Goal: Task Accomplishment & Management: Manage account settings

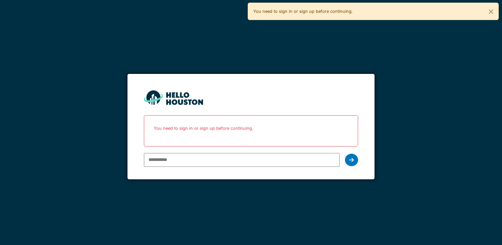
click at [168, 155] on input "email" at bounding box center [241, 160] width 195 height 14
type input "**********"
click at [354, 151] on div "**********" at bounding box center [251, 159] width 214 height 19
click at [350, 161] on icon at bounding box center [351, 159] width 5 height 5
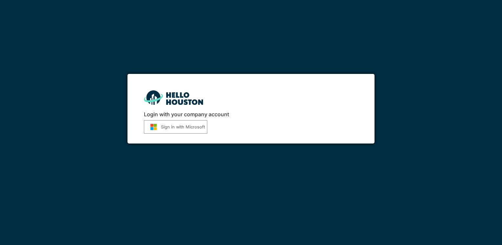
click at [196, 122] on button "Sign in with Microsoft" at bounding box center [175, 126] width 63 height 13
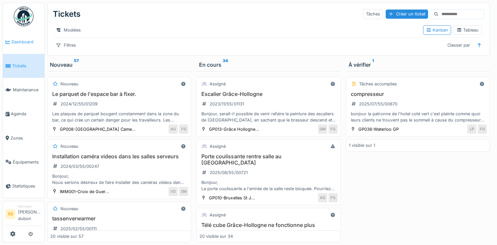
click at [8, 40] on icon at bounding box center [8, 42] width 5 height 5
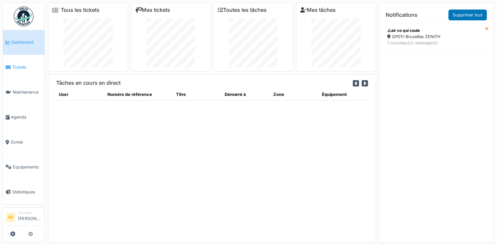
click at [18, 60] on link "Tickets" at bounding box center [23, 67] width 41 height 25
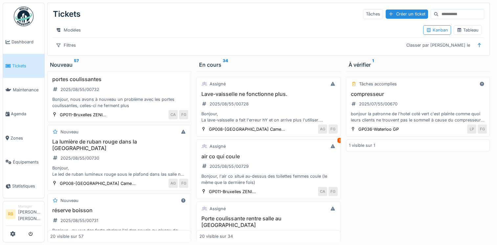
scroll to position [202, 0]
click at [100, 102] on div "Bonjour, nous avons à nouveau un problème avec les portes coulissantes, celles-…" at bounding box center [119, 102] width 138 height 12
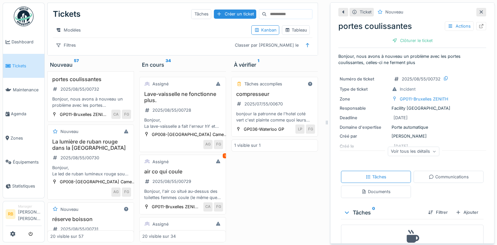
scroll to position [25, 0]
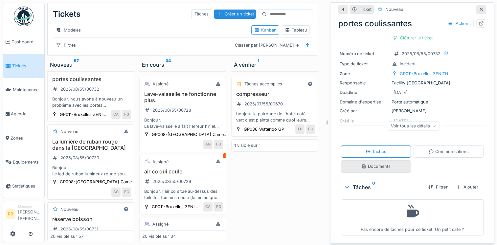
click at [371, 169] on div "Documents" at bounding box center [375, 166] width 29 height 6
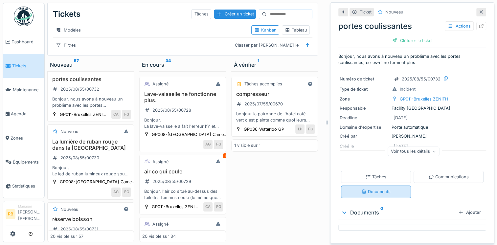
scroll to position [0, 0]
click at [371, 171] on div "Tâches" at bounding box center [376, 177] width 70 height 12
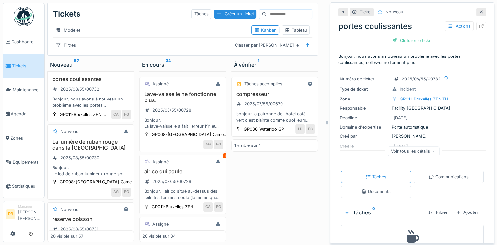
click at [428, 147] on div "Voir tous les détails" at bounding box center [414, 152] width 52 height 10
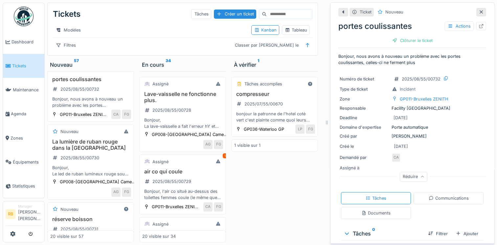
scroll to position [45, 0]
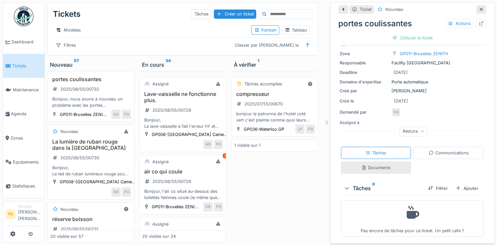
click at [390, 162] on div "Documents" at bounding box center [376, 168] width 70 height 12
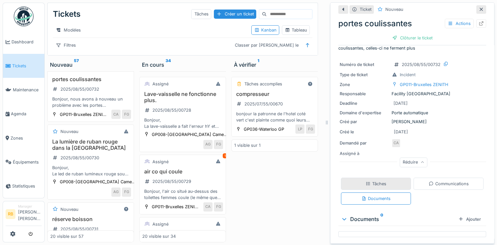
click at [351, 179] on div "Tâches" at bounding box center [376, 184] width 70 height 12
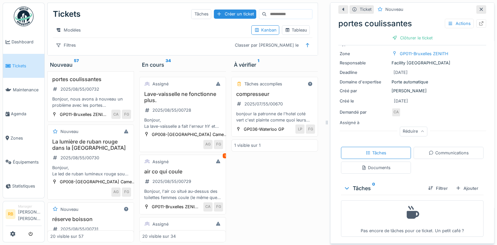
scroll to position [0, 0]
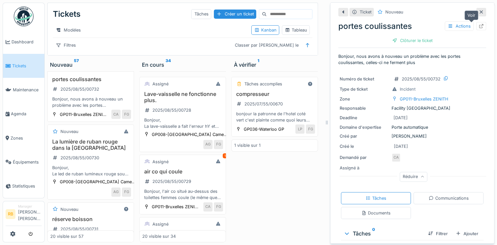
click at [479, 24] on icon at bounding box center [481, 26] width 4 height 4
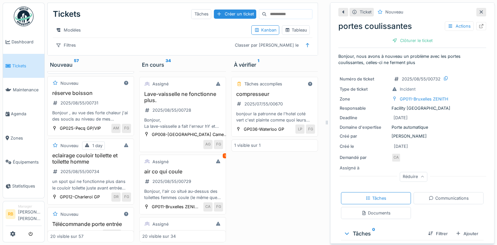
scroll to position [337, 0]
click at [211, 191] on div "Bonjour, l'air co situé au-dessus des toilettes femmes coule (le même que la de…" at bounding box center [182, 194] width 81 height 12
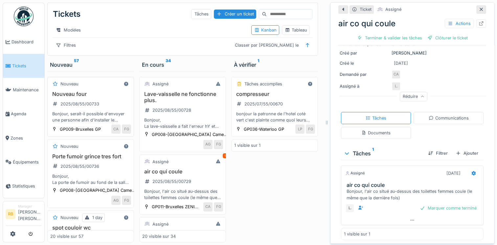
click at [105, 106] on div "Nouveau four 2025/08/55/00733 Bonjour, serait-il possible d'envoyer une personn…" at bounding box center [90, 107] width 81 height 33
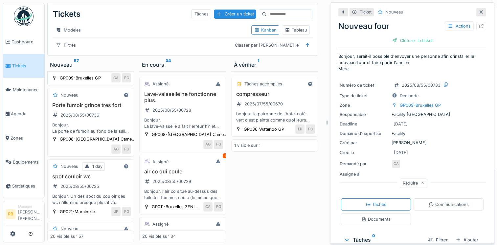
scroll to position [80, 0]
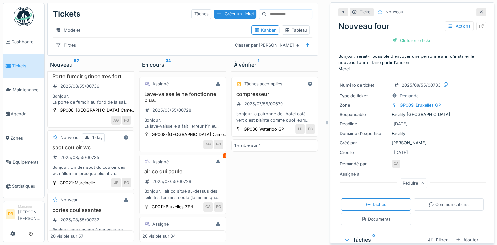
click at [110, 105] on div "Bonjour, La porte de fumoir au fond de la salle grince tres fort. Serait-il pos…" at bounding box center [90, 99] width 81 height 12
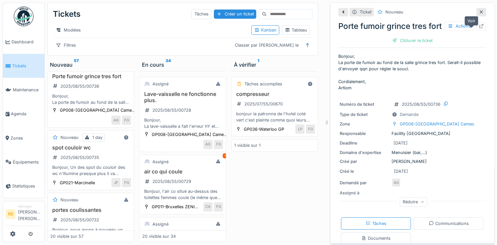
click at [476, 30] on div at bounding box center [481, 26] width 10 height 8
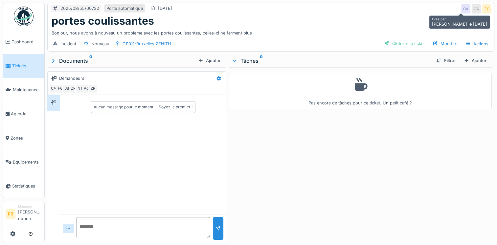
click at [461, 11] on div "CA" at bounding box center [465, 8] width 9 height 9
click at [463, 10] on div "CA" at bounding box center [465, 8] width 9 height 9
click at [474, 7] on div "CA" at bounding box center [476, 8] width 9 height 9
click at [478, 61] on div "Ajouter" at bounding box center [475, 60] width 28 height 9
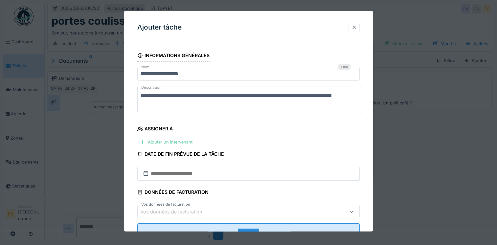
click at [183, 140] on div "Ajouter un intervenant" at bounding box center [166, 142] width 58 height 9
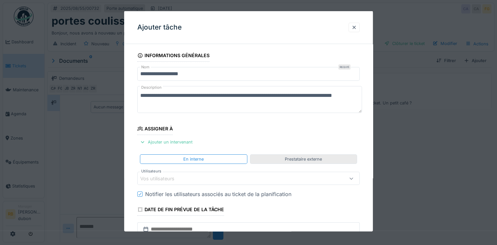
click at [289, 158] on div "Prestataire externe" at bounding box center [303, 159] width 37 height 6
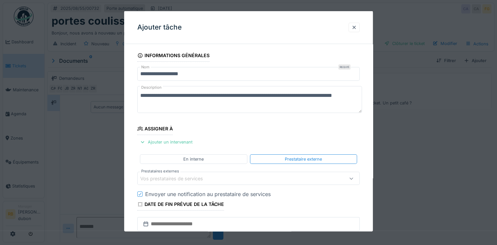
click at [251, 177] on div "Vos prestataires de services" at bounding box center [235, 178] width 190 height 7
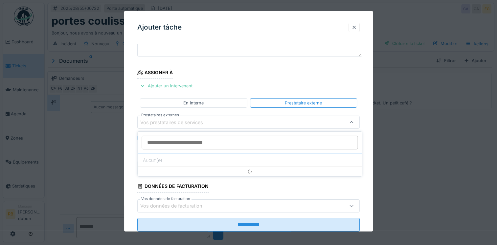
scroll to position [57, 0]
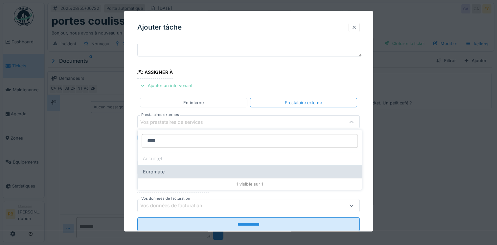
type input "****"
click at [181, 174] on div "Euromate" at bounding box center [250, 171] width 224 height 13
type input "***"
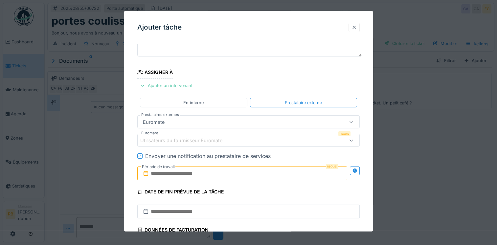
click at [212, 144] on div "Utilisateurs du fournisseur Euromate" at bounding box center [248, 140] width 222 height 13
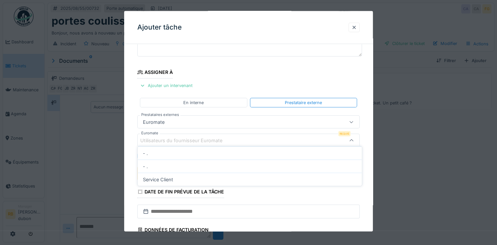
scroll to position [75, 0]
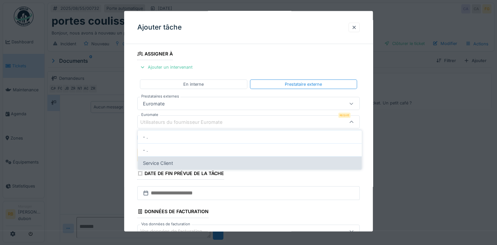
click at [181, 160] on div "Service Client" at bounding box center [250, 162] width 224 height 13
type input "****"
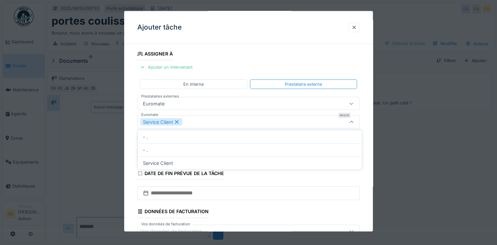
click at [214, 93] on fieldset "**********" at bounding box center [248, 118] width 222 height 288
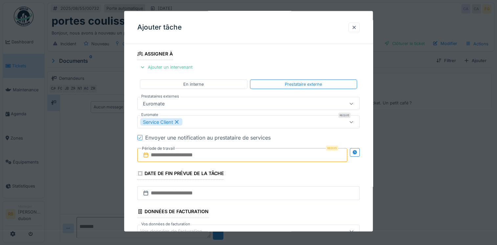
click at [192, 160] on input "text" at bounding box center [242, 155] width 210 height 14
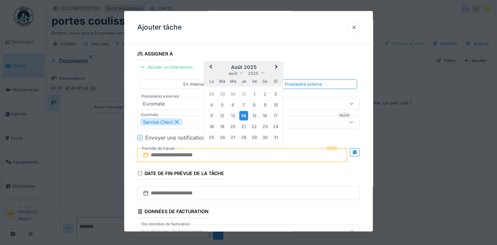
click at [245, 114] on div "14" at bounding box center [243, 116] width 9 height 10
click at [219, 127] on div "19" at bounding box center [222, 126] width 9 height 9
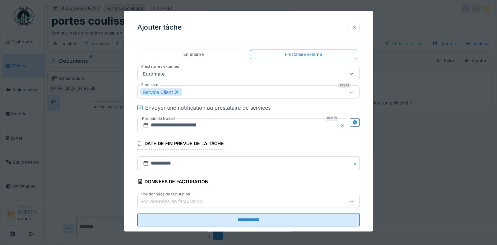
scroll to position [106, 0]
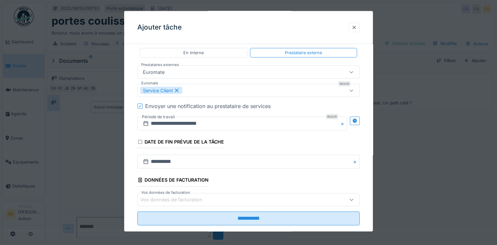
click at [210, 200] on div "Vos données de facturation" at bounding box center [175, 199] width 71 height 7
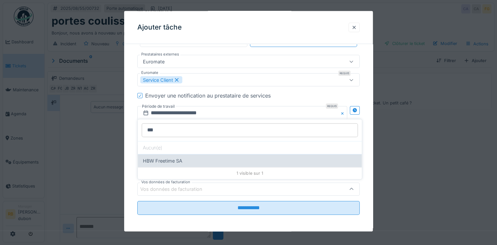
type input "***"
click at [180, 157] on div "HBW Freetime SA" at bounding box center [250, 160] width 224 height 13
type input "*"
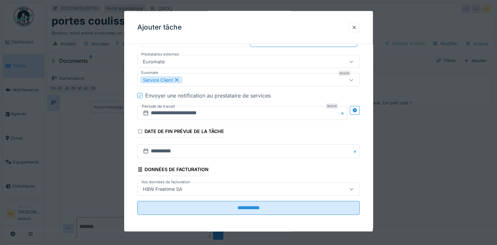
click at [237, 194] on div "HBW Freetime SA" at bounding box center [248, 188] width 222 height 13
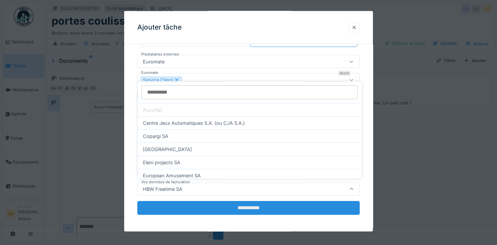
click at [233, 205] on input "**********" at bounding box center [248, 208] width 222 height 14
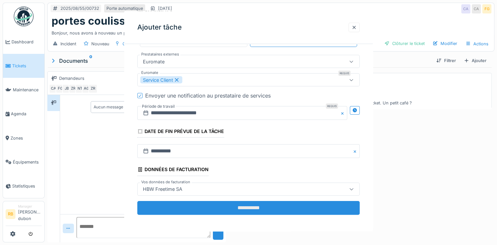
scroll to position [0, 0]
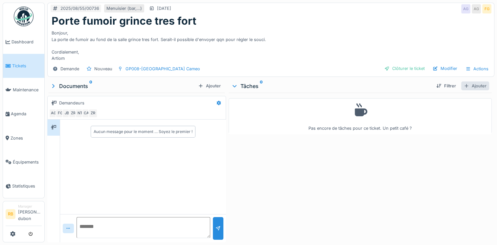
click at [469, 85] on div "Ajouter" at bounding box center [475, 85] width 28 height 9
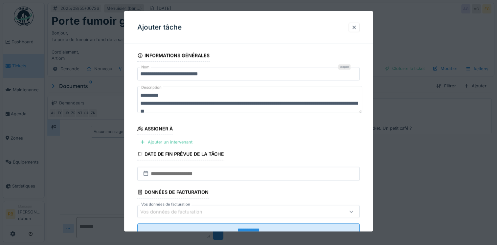
scroll to position [23, 0]
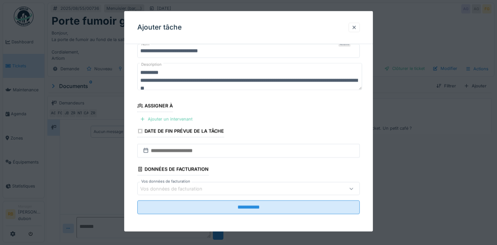
click at [175, 115] on div "Ajouter un intervenant" at bounding box center [166, 119] width 58 height 9
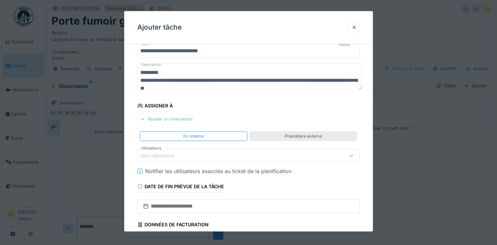
click at [300, 134] on div "Prestataire externe" at bounding box center [303, 136] width 37 height 6
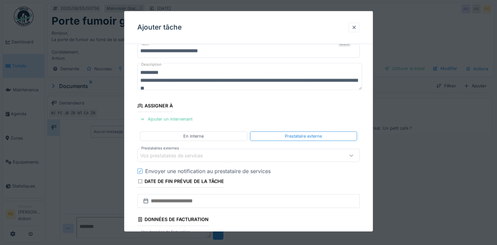
click at [227, 152] on div "Vos prestataires de services" at bounding box center [235, 155] width 190 height 7
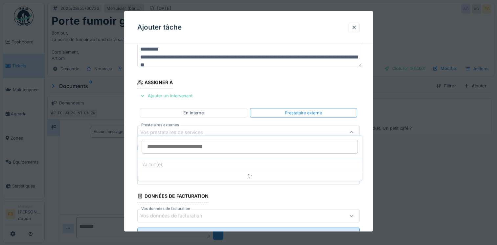
scroll to position [57, 0]
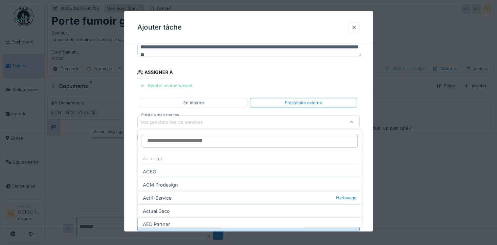
click at [202, 141] on input "Prestataires externes" at bounding box center [250, 141] width 216 height 14
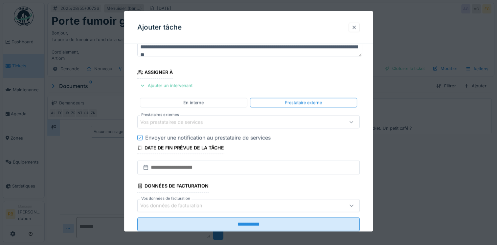
click at [352, 28] on div at bounding box center [354, 27] width 11 height 10
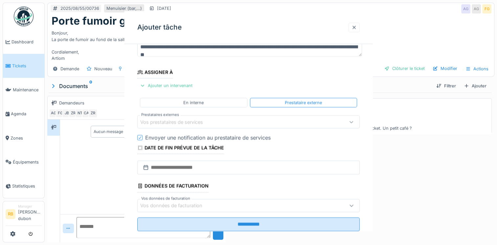
scroll to position [0, 0]
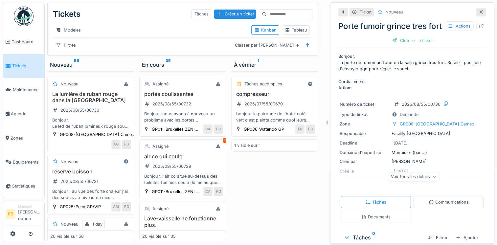
click at [204, 123] on div "Bonjour, nous avons à nouveau un problème avec les portes coulissantes, celles-…" at bounding box center [182, 117] width 81 height 12
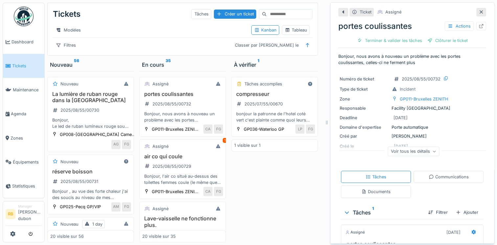
scroll to position [60, 0]
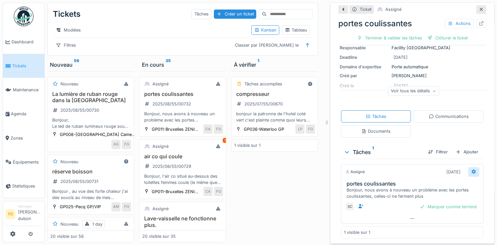
click at [468, 169] on div at bounding box center [473, 172] width 11 height 10
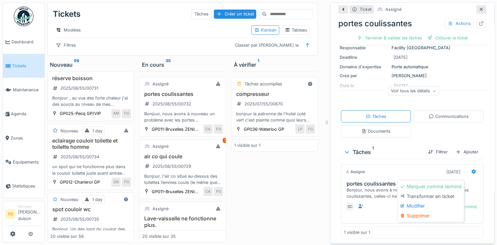
scroll to position [0, 0]
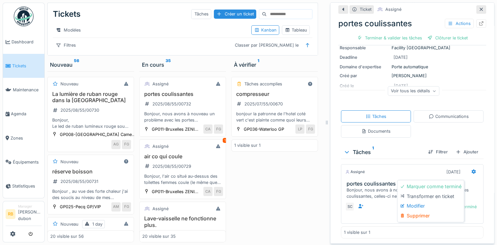
click at [393, 153] on div "Tâches 1 Filtrer Ajouter" at bounding box center [412, 152] width 143 height 13
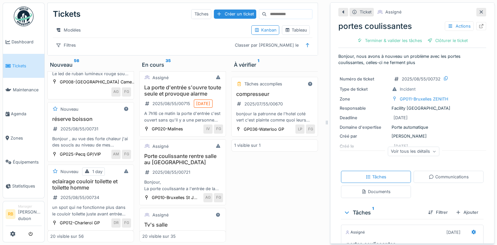
scroll to position [239, 0]
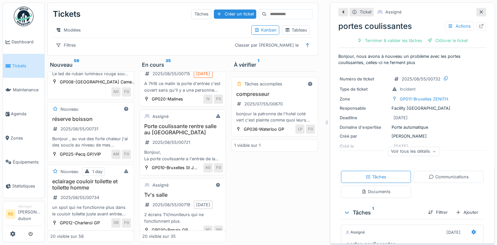
click at [208, 162] on div "Porte coulissante rentre salle au Pacific HS 2025/08/55/00721 Bonjour, La porte…" at bounding box center [182, 142] width 81 height 39
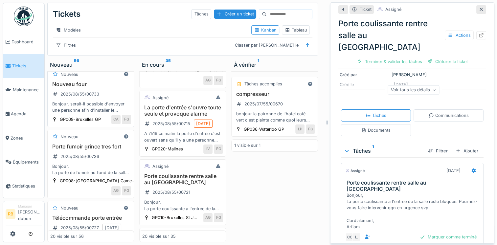
scroll to position [298, 0]
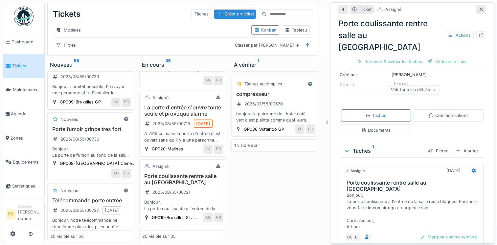
click at [118, 145] on div "Porte fumoir grince tres fort 2025/08/55/00736 Bonjour, La porte de fumoir au f…" at bounding box center [90, 142] width 81 height 33
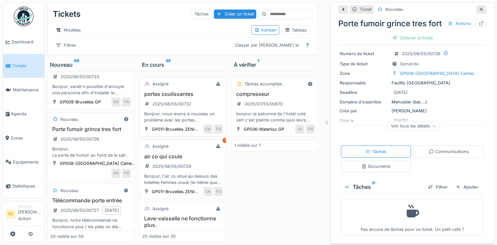
click at [201, 110] on div "portes coulissantes 2025/08/55/00732 Bonjour, nous avons à nouveau un problème …" at bounding box center [182, 107] width 81 height 33
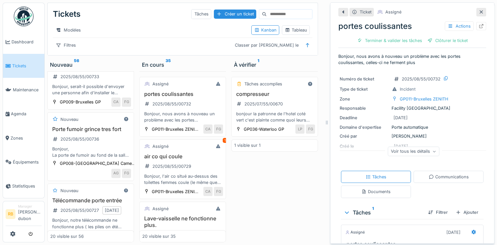
scroll to position [60, 0]
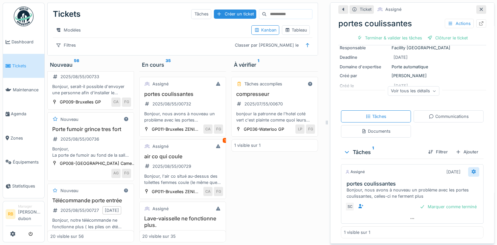
click at [472, 171] on icon at bounding box center [474, 172] width 4 height 5
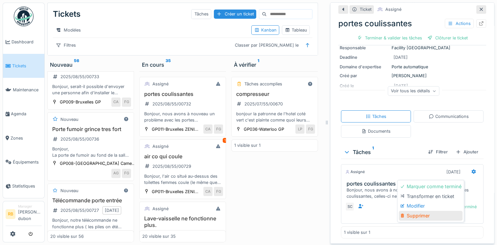
click at [419, 215] on div "Supprimer" at bounding box center [431, 216] width 64 height 10
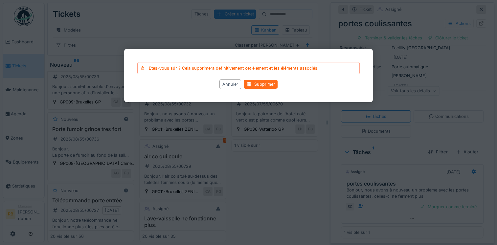
click at [258, 84] on div "Supprimer" at bounding box center [261, 84] width 34 height 9
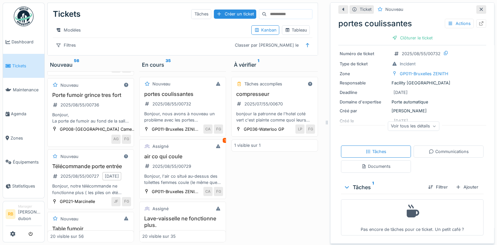
scroll to position [332, 0]
click at [107, 122] on div "Bonjour, La porte de fumoir au fond de la salle grince tres fort. Serait-il pos…" at bounding box center [90, 118] width 81 height 12
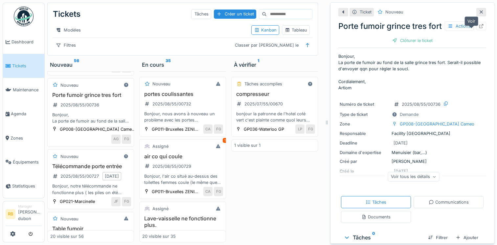
click at [479, 28] on icon at bounding box center [481, 26] width 4 height 4
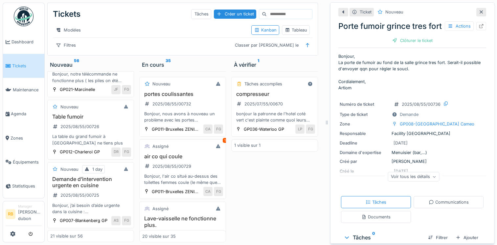
scroll to position [587, 0]
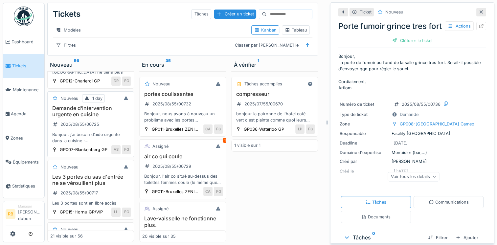
click at [115, 144] on div "Bonjour, j’ai besoin d’aide urgente dans la cuisine : • La chaudière est en pan…" at bounding box center [90, 137] width 81 height 12
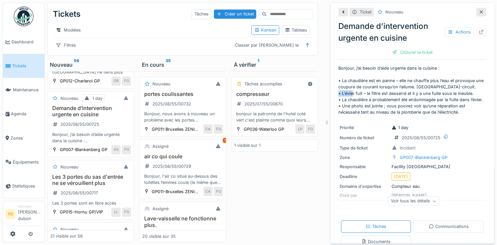
drag, startPoint x: 351, startPoint y: 92, endPoint x: 337, endPoint y: 92, distance: 13.5
click at [338, 92] on p "Bonjour, j’ai besoin d’aide urgente dans la cuisine : • La chaudière est en pan…" at bounding box center [412, 90] width 148 height 51
copy p "L’évier"
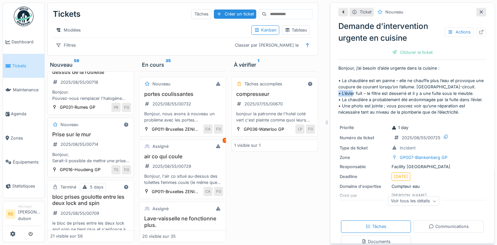
scroll to position [779, 0]
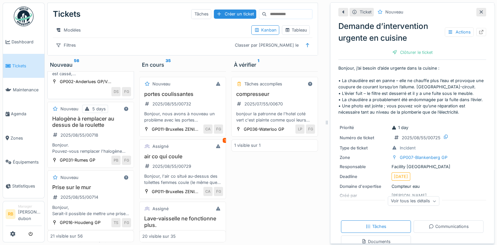
click at [112, 51] on h3 "Planche WC homme" at bounding box center [90, 47] width 81 height 6
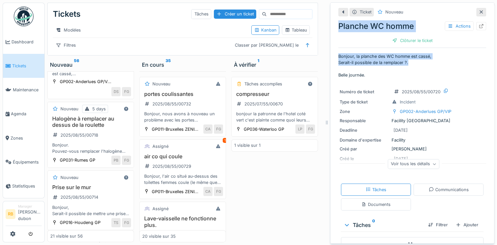
drag, startPoint x: 406, startPoint y: 62, endPoint x: 333, endPoint y: 29, distance: 79.8
click at [338, 29] on div "Ticket Nouveau Planche WC homme Actions Clôturer le ticket Bonjour, la planche …" at bounding box center [412, 142] width 148 height 279
copy div "Planche WC homme Actions Clôturer le ticket Bonjour, la planche des WC homme es…"
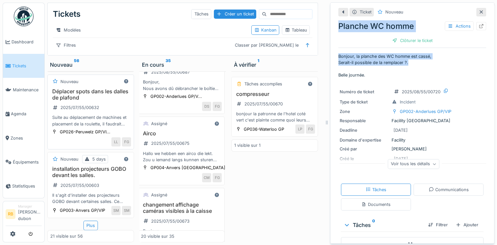
scroll to position [1269, 0]
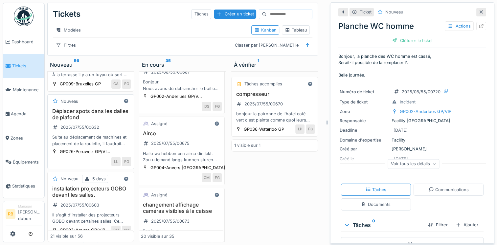
click at [113, 121] on h3 "Déplacer spots dans les dalles de plafond" at bounding box center [90, 114] width 81 height 12
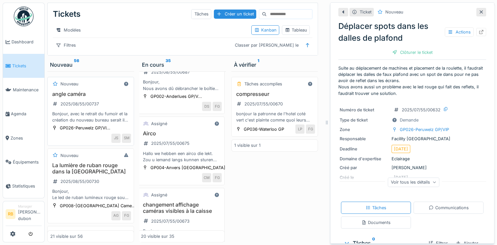
click at [108, 97] on h3 "angle caméra" at bounding box center [90, 94] width 81 height 6
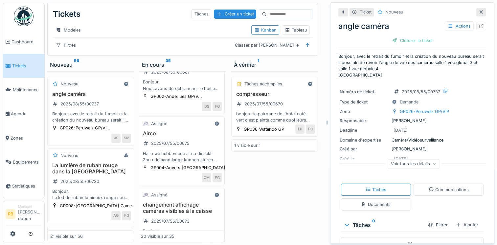
click at [410, 162] on div "Voir tous les détails" at bounding box center [414, 164] width 52 height 10
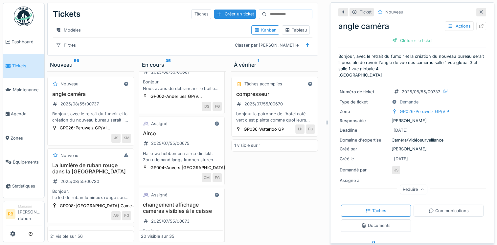
click at [402, 66] on p "Bonjour, avec le retrait du fumoir et la création du nouveau bureau serait il p…" at bounding box center [412, 65] width 148 height 25
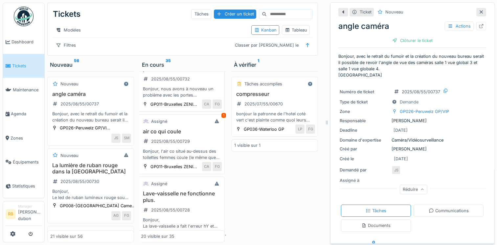
scroll to position [0, 1]
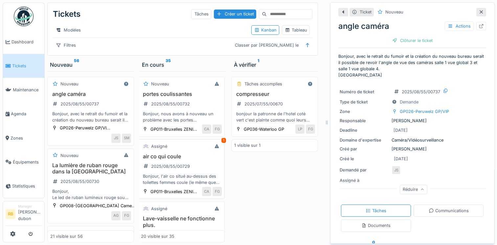
click at [199, 154] on div "Assigné 1 air co qui coule 2025/08/55/00729 Bonjour, l'air co situé au-dessus d…" at bounding box center [181, 169] width 87 height 60
click at [212, 185] on div "air co qui coule 2025/08/55/00729 Bonjour, l'air co situé au-dessus des toilett…" at bounding box center [181, 169] width 81 height 33
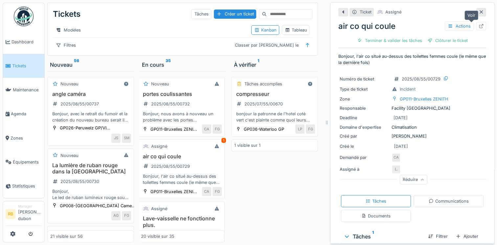
click at [479, 23] on div at bounding box center [481, 26] width 5 height 6
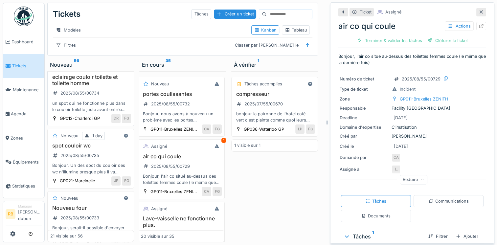
scroll to position [228, 0]
click at [110, 90] on div "eclairage couloir toilette et toilette homme 2025/08/55/00734 un spot qui ne fo…" at bounding box center [90, 93] width 81 height 39
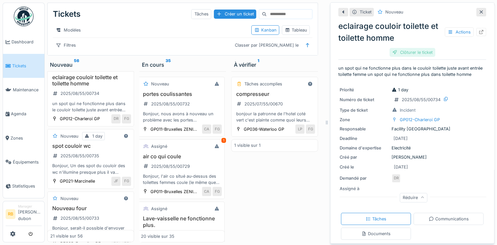
click at [408, 53] on div "Clôturer le ticket" at bounding box center [413, 52] width 46 height 9
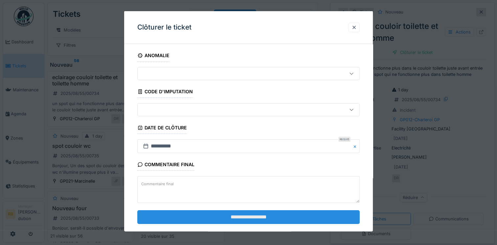
click at [252, 217] on input "**********" at bounding box center [248, 217] width 222 height 14
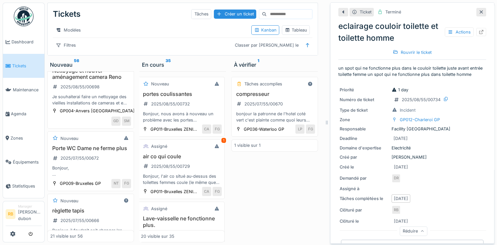
scroll to position [1337, 0]
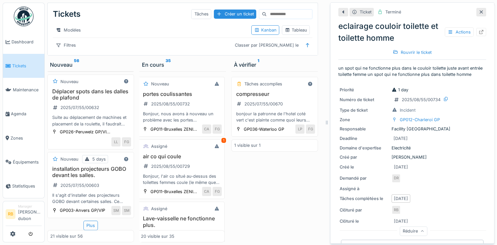
click at [86, 231] on div "21 visible sur 56" at bounding box center [90, 236] width 87 height 12
click at [87, 229] on div "Plus" at bounding box center [90, 226] width 14 height 10
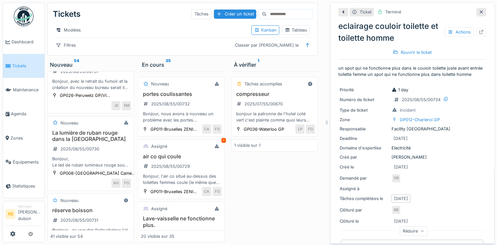
scroll to position [0, 0]
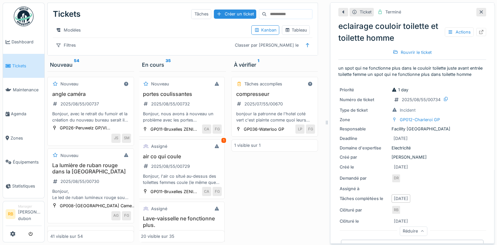
click at [195, 60] on div "Tickets Tâches Créer un ticket Modèles Kanban Tableau Filtres Classer par Créé …" at bounding box center [184, 122] width 279 height 245
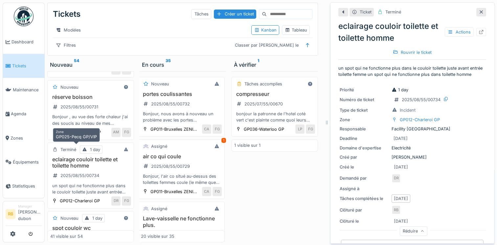
scroll to position [146, 0]
click at [105, 110] on div "réserve boisson 2025/08/55/00731 Bonjour , au vue des forte chaleur j'ai des so…" at bounding box center [90, 110] width 81 height 33
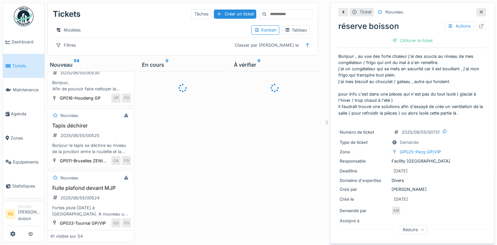
scroll to position [1650, 0]
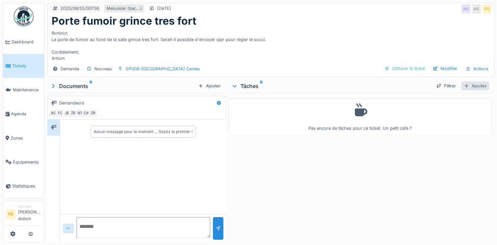
click at [479, 87] on div "Ajouter" at bounding box center [475, 85] width 28 height 9
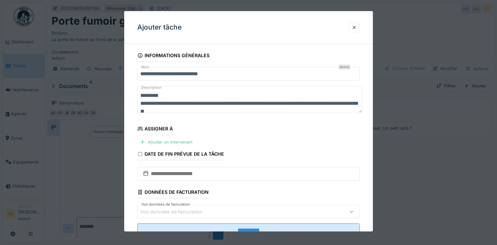
scroll to position [7, 0]
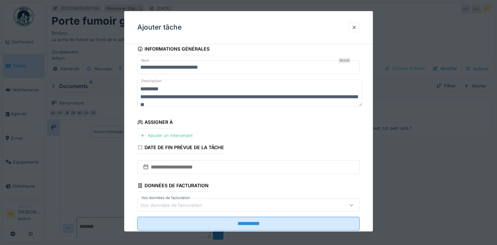
click at [170, 130] on fieldset "**********" at bounding box center [248, 139] width 222 height 193
click at [153, 135] on div "Ajouter un intervenant" at bounding box center [166, 135] width 58 height 9
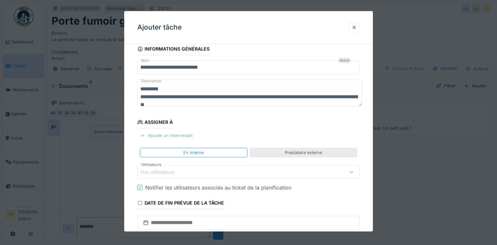
click at [280, 151] on div "Prestataire externe" at bounding box center [303, 153] width 107 height 10
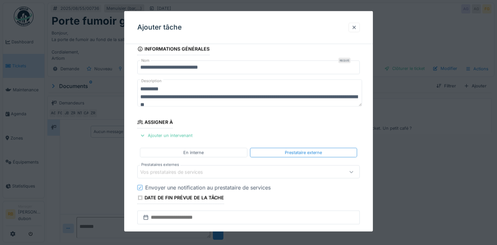
click at [258, 171] on div "Vos prestataires de services" at bounding box center [235, 171] width 190 height 7
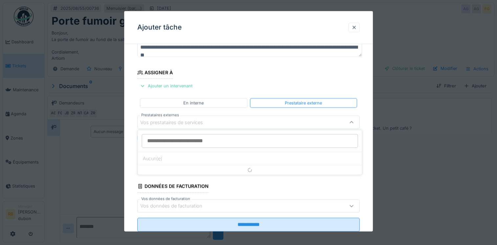
scroll to position [57, 0]
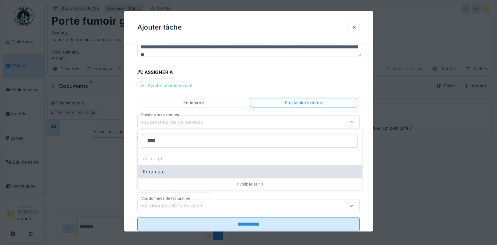
type input "****"
click at [178, 169] on div "Euromate" at bounding box center [250, 171] width 224 height 13
type input "***"
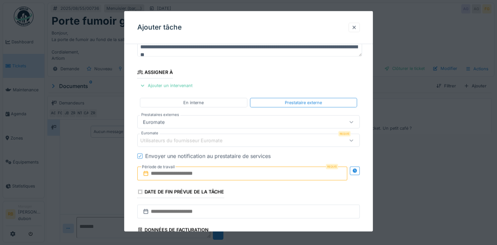
click at [226, 75] on fieldset "**********" at bounding box center [248, 137] width 222 height 288
click at [356, 27] on div at bounding box center [353, 27] width 5 height 6
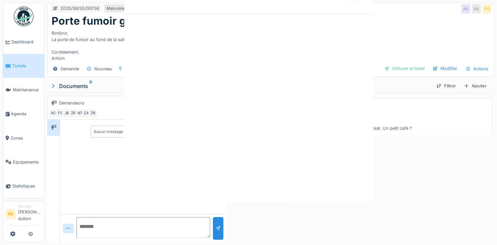
scroll to position [0, 0]
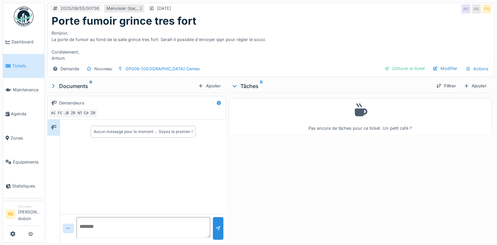
click at [26, 58] on link "Tickets" at bounding box center [23, 66] width 41 height 24
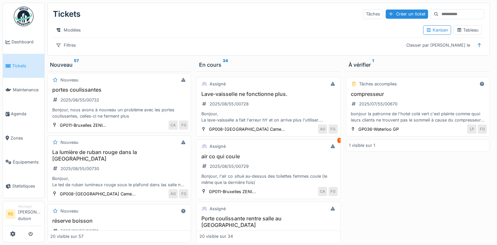
scroll to position [191, 0]
click at [137, 108] on div "portes coulissantes 2025/08/55/00732 Bonjour, nous avons à nouveau un problème …" at bounding box center [119, 103] width 138 height 33
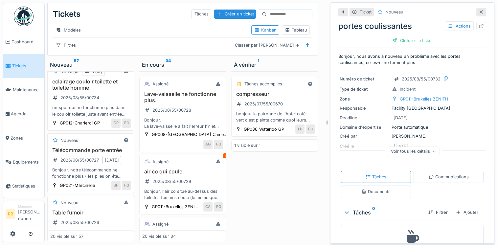
scroll to position [411, 0]
click at [122, 112] on div "un spot qui ne fonctionne plus dans le couloir toilette juste avant entrée toil…" at bounding box center [90, 111] width 81 height 12
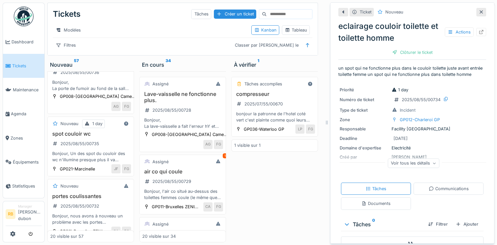
scroll to position [124, 0]
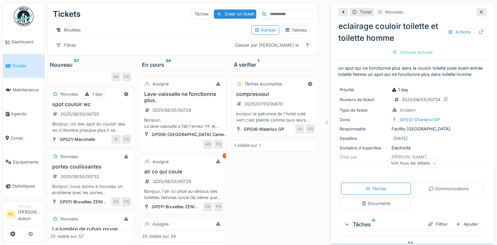
click at [116, 115] on div "spot couloir wc 2025/08/55/00735 Bonjour, Un des spot du couloir des wc n'illum…" at bounding box center [90, 117] width 81 height 33
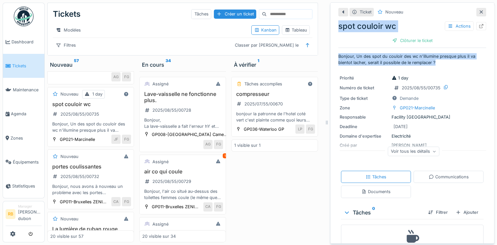
drag, startPoint x: 442, startPoint y: 57, endPoint x: 327, endPoint y: 11, distance: 124.4
click at [330, 11] on div "Ticket Nouveau spot couloir wc Actions Clôturer le ticket Bonjour, Un des spot …" at bounding box center [412, 122] width 164 height 241
copy div "spot couloir wc Actions Clôturer le ticket Bonjour, Un des spot du couloir des …"
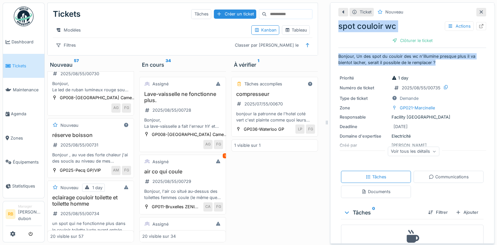
scroll to position [359, 0]
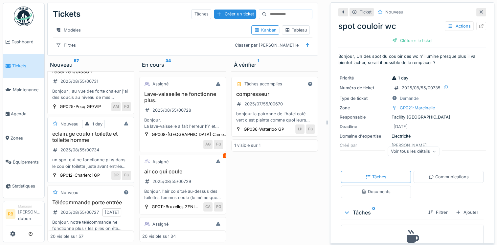
click at [120, 155] on div "eclairage couloir toilette et toilette homme 2025/08/55/00734 un spot qui ne fo…" at bounding box center [90, 150] width 81 height 39
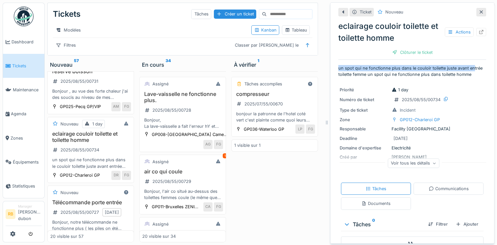
drag, startPoint x: 466, startPoint y: 66, endPoint x: 369, endPoint y: 42, distance: 100.0
click at [369, 42] on div "Ticket Nouveau eclairage couloir toilette et toilette homme Actions Clôturer le…" at bounding box center [412, 142] width 148 height 278
drag, startPoint x: 369, startPoint y: 42, endPoint x: 444, endPoint y: 70, distance: 80.2
click at [444, 70] on p "un spot qui ne fonctionne plus dans le couloir toilette juste avant entrée toil…" at bounding box center [412, 71] width 148 height 12
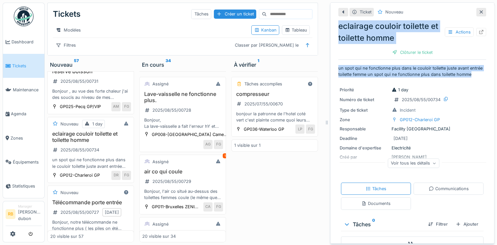
drag, startPoint x: 468, startPoint y: 71, endPoint x: 329, endPoint y: 22, distance: 146.9
click at [330, 22] on div "Ticket Nouveau eclairage couloir toilette et toilette homme Actions Clôturer le…" at bounding box center [412, 122] width 164 height 241
copy div "eclairage couloir toilette et toilette homme Actions Clôturer le ticket un spot…"
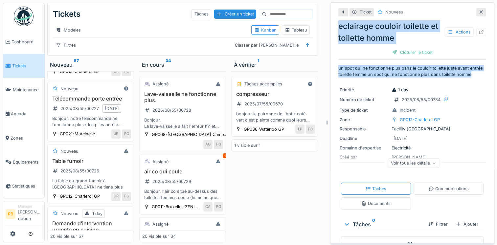
scroll to position [487, 0]
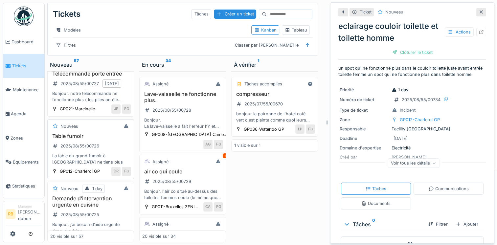
click at [108, 162] on div "Table fumoir 2025/08/55/00726 La table du grand fumoir à [GEOGRAPHIC_DATA] ne t…" at bounding box center [90, 149] width 81 height 33
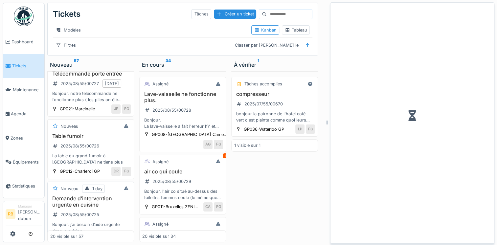
click at [107, 193] on div "Nouveau 1 day" at bounding box center [90, 189] width 81 height 8
click at [108, 149] on div "Nouveau Table fumoir 2025/08/55/00726 La table du grand fumoir à [GEOGRAPHIC_DA…" at bounding box center [90, 149] width 87 height 60
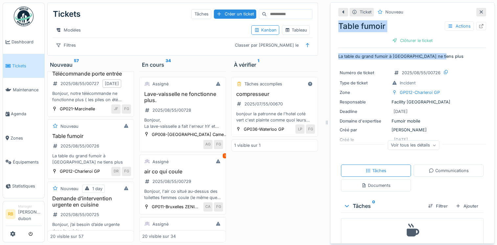
drag, startPoint x: 412, startPoint y: 45, endPoint x: 328, endPoint y: 19, distance: 87.7
click at [330, 19] on div "Ticket Nouveau Table fumoir Actions Clôturer le ticket La table du grand fumoir…" at bounding box center [412, 122] width 164 height 241
copy div "Table fumoir Actions Clôturer le ticket La table du grand fumoir à charleroi ne…"
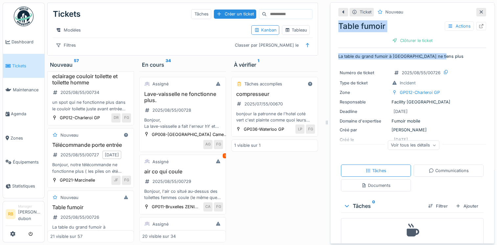
scroll to position [558, 0]
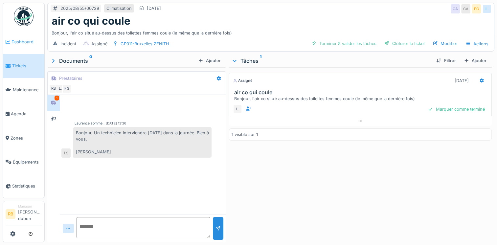
click at [19, 46] on link "Dashboard" at bounding box center [23, 42] width 41 height 24
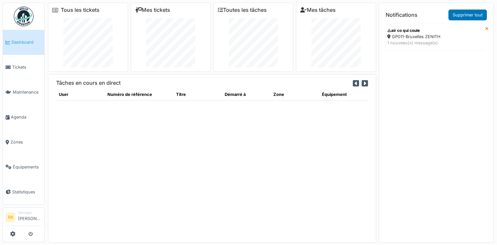
click at [485, 27] on icon at bounding box center [486, 29] width 3 height 4
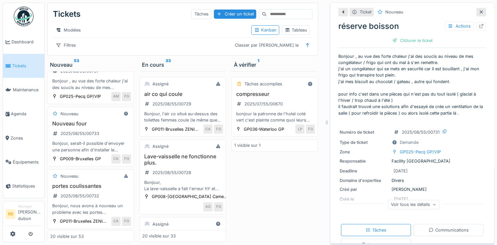
scroll to position [316, 0]
click at [108, 135] on div "Nouveau four 2025/08/55/00733 Bonjour, serait-il possible d'envoyer une personn…" at bounding box center [90, 136] width 81 height 33
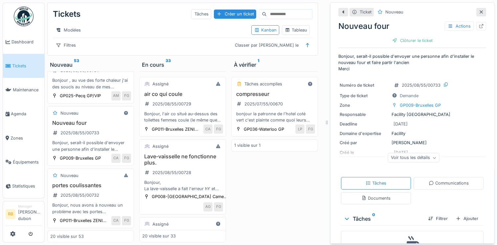
scroll to position [32, 0]
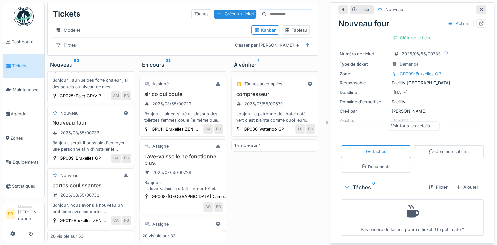
click at [433, 125] on icon at bounding box center [435, 126] width 4 height 3
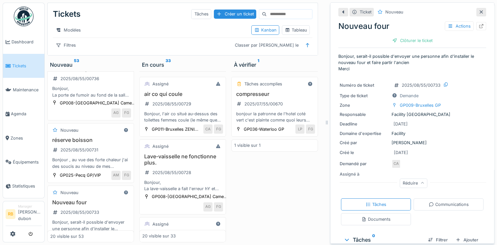
scroll to position [0, 0]
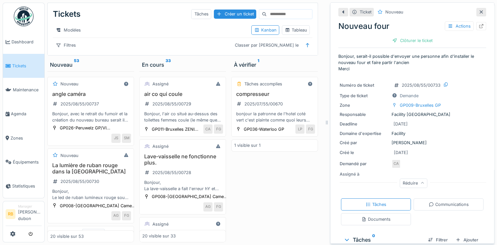
click at [123, 29] on div "Modèles" at bounding box center [149, 30] width 193 height 10
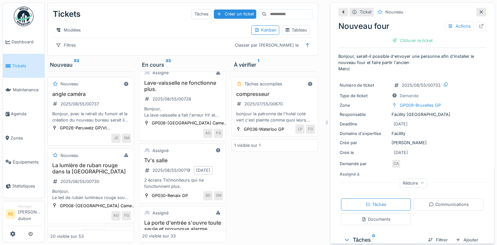
click at [105, 106] on div "angle caméra 2025/08/55/00737 Bonjour, avec le retrait du fumoir et la création…" at bounding box center [90, 107] width 81 height 33
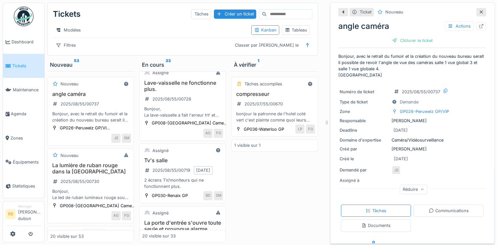
drag, startPoint x: 377, startPoint y: 70, endPoint x: 354, endPoint y: 73, distance: 23.6
click at [354, 73] on p "Bonjour, avec le retrait du fumoir et la création du nouveau bureau serait il p…" at bounding box center [412, 65] width 148 height 25
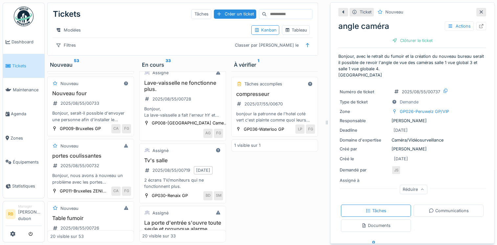
scroll to position [345, 0]
click at [111, 94] on h3 "Nouveau four" at bounding box center [90, 94] width 81 height 6
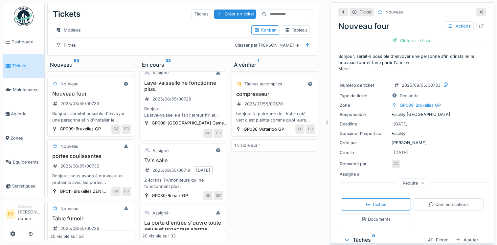
click at [413, 67] on p "Bonjour, serait-il possible d'envoyer une personne afin d'installer le nouveau …" at bounding box center [412, 62] width 148 height 19
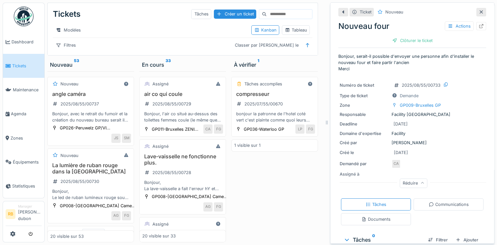
click at [141, 28] on div "Modèles" at bounding box center [149, 30] width 193 height 10
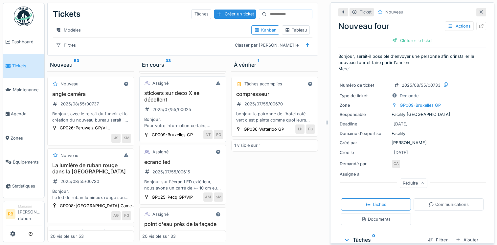
scroll to position [1171, 0]
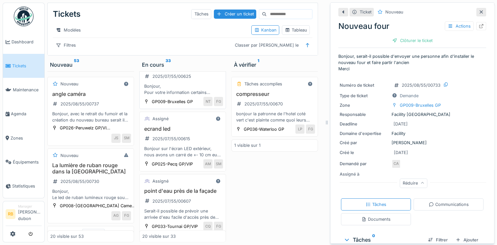
click at [206, 96] on div "stickers sur deco X se décollent 2025/07/55/00625 Bonjour, Pour votre informati…" at bounding box center [182, 76] width 81 height 39
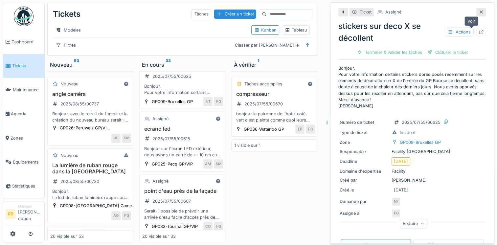
click at [479, 34] on icon at bounding box center [481, 32] width 4 height 4
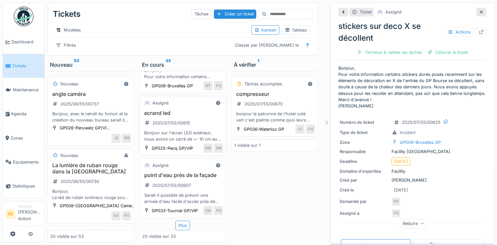
scroll to position [1259, 0]
click at [192, 110] on h3 "ecrand led" at bounding box center [182, 113] width 81 height 6
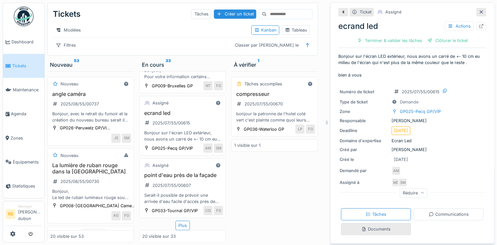
click at [378, 231] on div "Documents" at bounding box center [375, 229] width 29 height 6
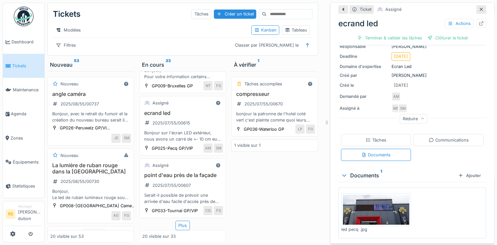
click at [375, 203] on img at bounding box center [376, 210] width 66 height 30
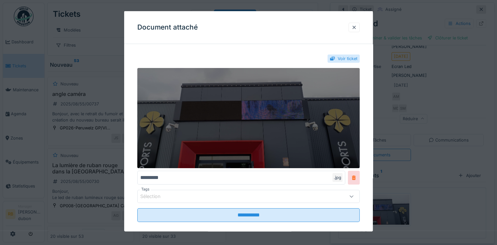
scroll to position [9, 0]
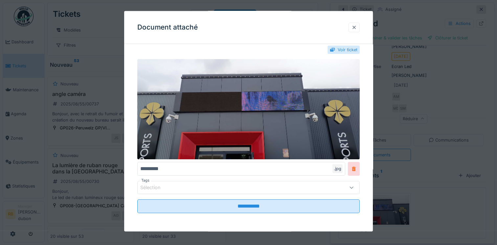
click at [357, 29] on div at bounding box center [353, 27] width 5 height 6
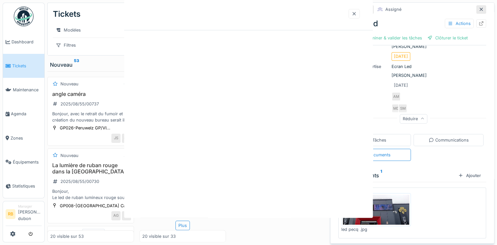
scroll to position [0, 0]
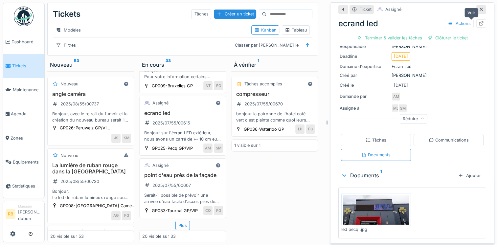
click at [479, 21] on icon at bounding box center [481, 23] width 4 height 4
click at [180, 224] on div "Plus" at bounding box center [182, 226] width 14 height 10
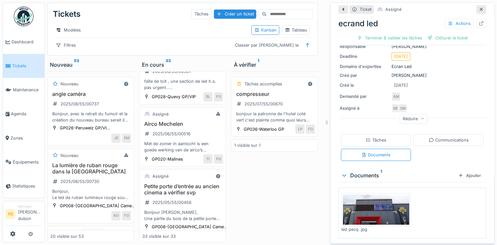
scroll to position [1612, 0]
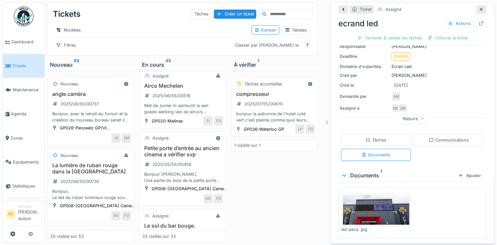
click at [193, 53] on div "faîte de toit , une section de led h.s. pas urgent....." at bounding box center [182, 46] width 81 height 12
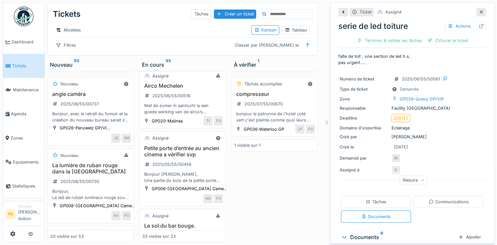
scroll to position [18, 0]
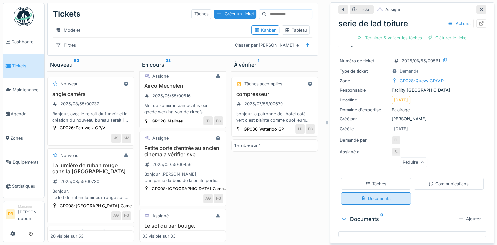
click at [378, 195] on div "Documents" at bounding box center [375, 198] width 29 height 6
click at [370, 181] on div "Tâches" at bounding box center [376, 184] width 21 height 6
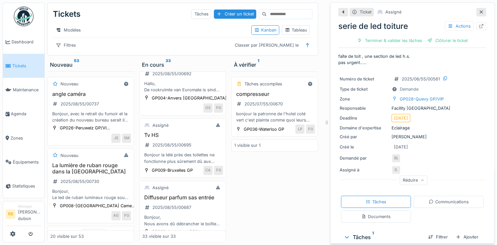
scroll to position [316, 0]
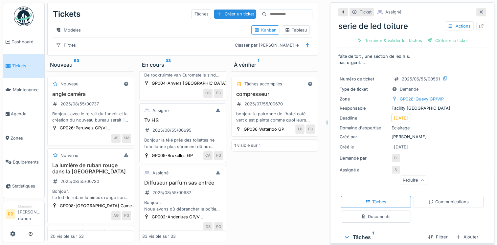
click at [186, 124] on h3 "Tv HS" at bounding box center [182, 120] width 81 height 6
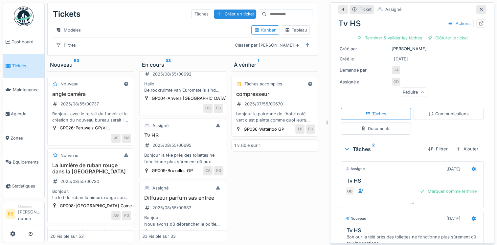
scroll to position [88, 0]
click at [374, 125] on div "Documents" at bounding box center [375, 128] width 29 height 6
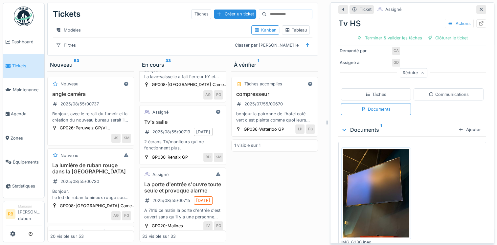
scroll to position [112, 0]
click at [479, 21] on icon at bounding box center [481, 23] width 4 height 4
click at [192, 140] on div "Tv's salle 2025/08/55/00719 15/08/2025 2 écrans TV/moniteurs qui ne fonctionnen…" at bounding box center [182, 135] width 81 height 33
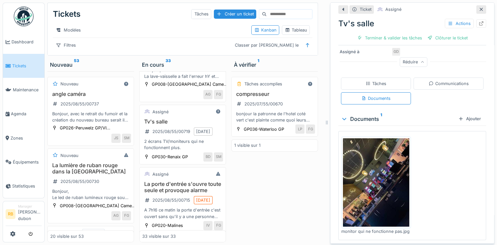
scroll to position [121, 0]
click at [479, 20] on div at bounding box center [481, 23] width 5 height 6
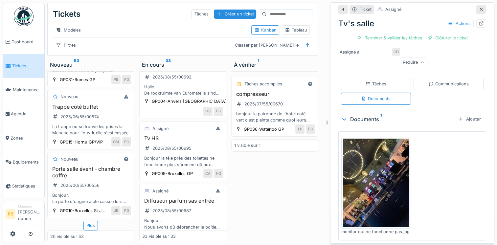
scroll to position [1256, 0]
click at [88, 224] on div "Plus" at bounding box center [90, 226] width 14 height 10
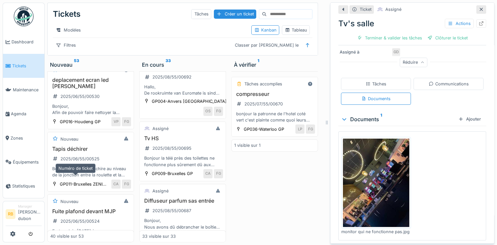
scroll to position [1500, 0]
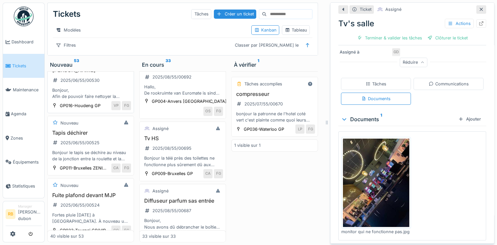
click at [113, 100] on div "deplacement ecran led vitrine 2025/06/55/00530 Bonjour, Afin de pouvoir faire n…" at bounding box center [90, 80] width 81 height 39
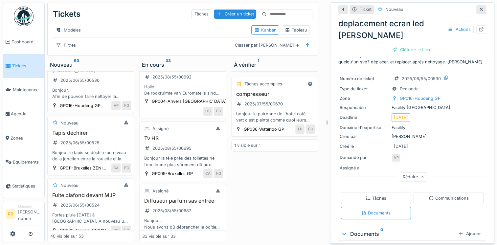
scroll to position [26, 0]
click at [366, 197] on div "Tâches" at bounding box center [376, 197] width 21 height 6
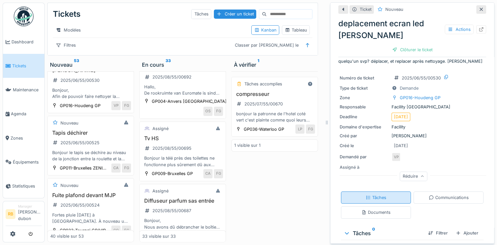
scroll to position [39, 0]
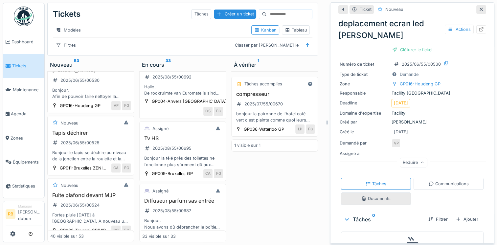
click at [367, 198] on div "Documents" at bounding box center [376, 199] width 70 height 12
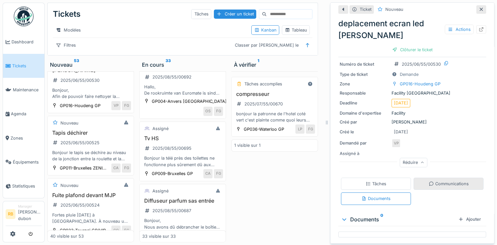
scroll to position [0, 0]
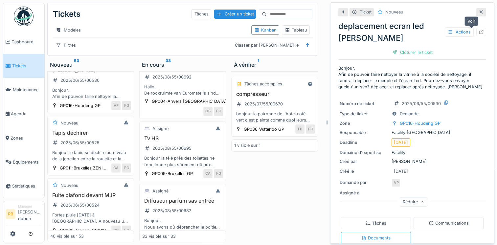
click at [476, 29] on div at bounding box center [481, 32] width 10 height 8
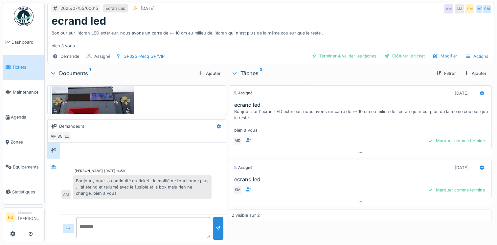
scroll to position [11, 0]
click at [113, 96] on img at bounding box center [93, 100] width 82 height 37
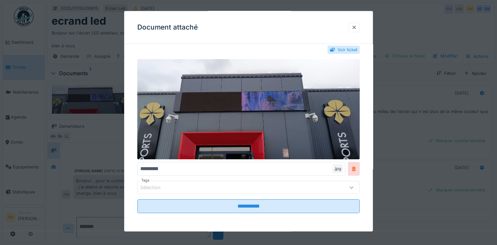
scroll to position [9, 0]
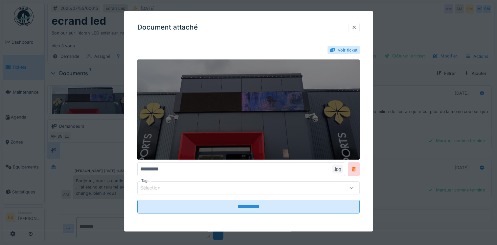
click at [273, 107] on img at bounding box center [248, 109] width 222 height 100
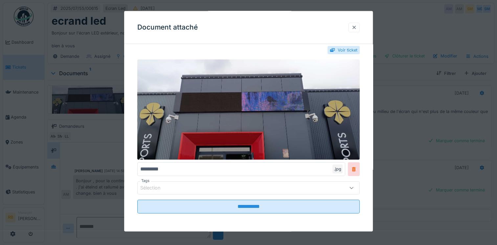
click at [354, 27] on div at bounding box center [353, 27] width 5 height 6
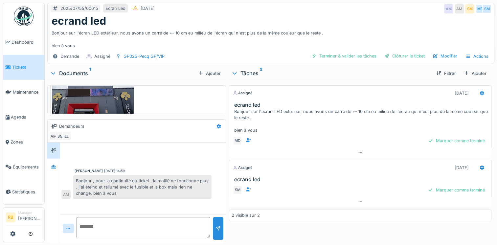
scroll to position [5, 0]
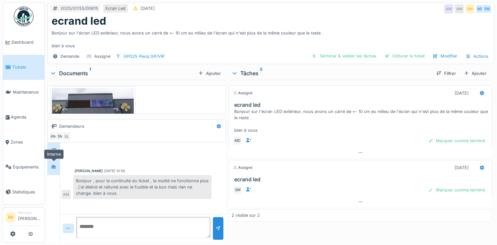
click at [55, 165] on icon at bounding box center [53, 167] width 5 height 4
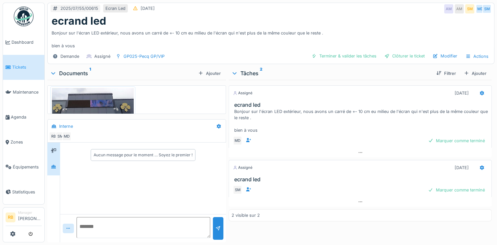
click at [57, 144] on div at bounding box center [53, 151] width 12 height 16
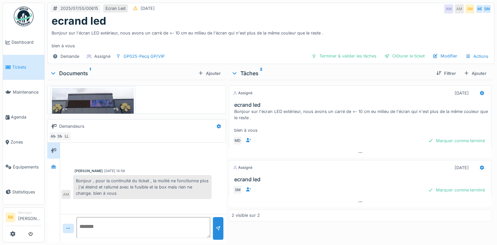
click at [394, 19] on div "ecrand led" at bounding box center [271, 21] width 439 height 12
click at [194, 48] on div "Bonjour sur l'écran LED extérieur, nous avons un carré de +- 10 cm eu milieu de…" at bounding box center [271, 38] width 439 height 22
click at [79, 107] on img at bounding box center [93, 106] width 82 height 37
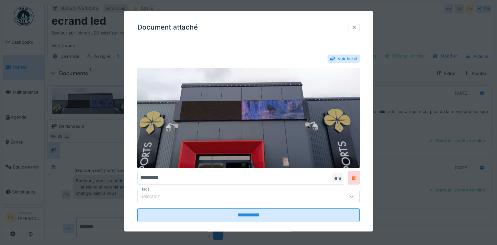
click at [355, 24] on div at bounding box center [353, 27] width 5 height 6
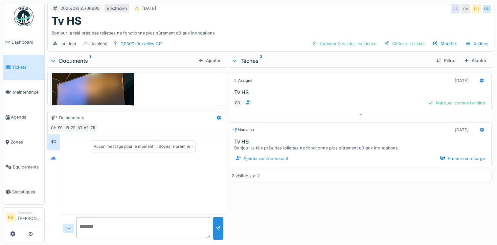
scroll to position [28, 0]
click at [117, 98] on img at bounding box center [93, 106] width 82 height 109
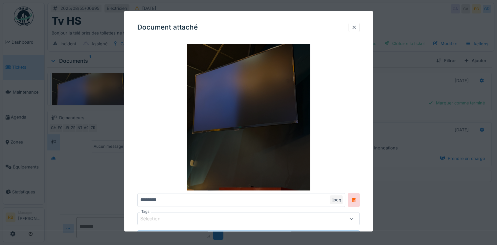
scroll to position [22, 0]
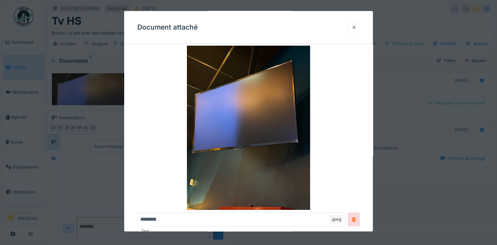
click at [353, 30] on div at bounding box center [353, 27] width 5 height 6
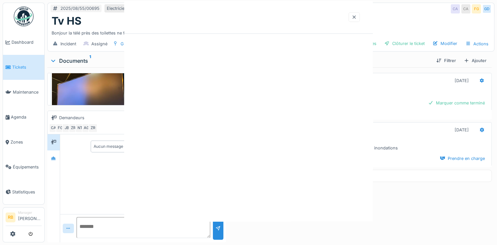
scroll to position [0, 0]
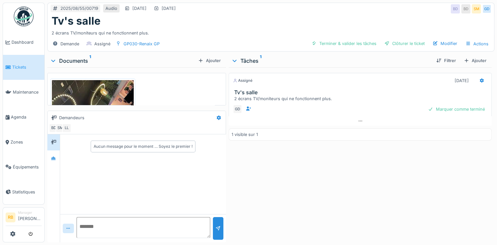
drag, startPoint x: 83, startPoint y: 101, endPoint x: 82, endPoint y: 90, distance: 10.6
click at [82, 90] on img at bounding box center [93, 134] width 82 height 109
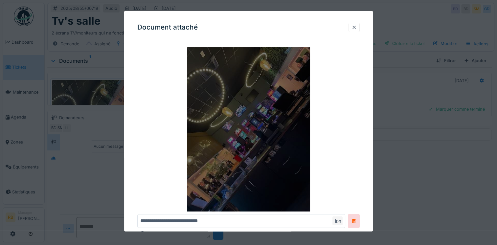
scroll to position [22, 0]
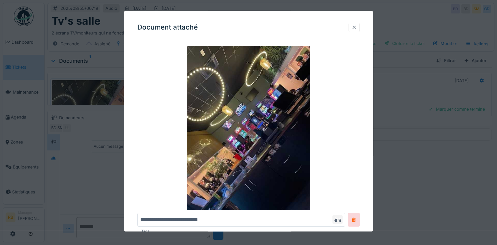
click at [353, 26] on div at bounding box center [353, 27] width 5 height 6
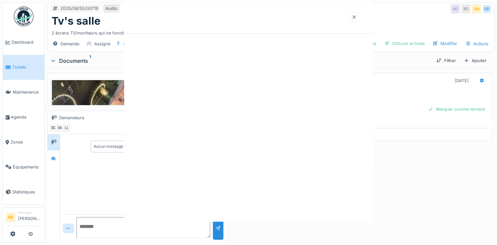
scroll to position [0, 0]
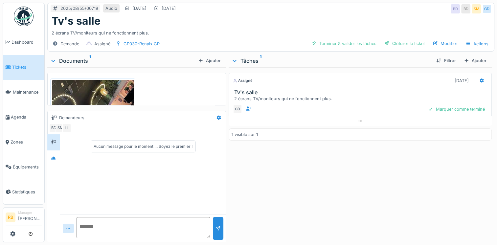
click at [98, 97] on img at bounding box center [93, 134] width 82 height 109
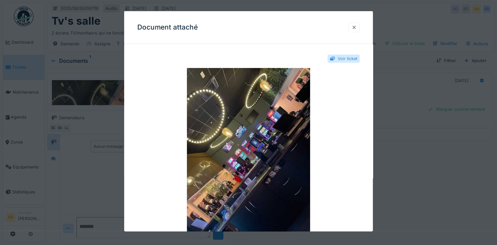
click at [360, 23] on div at bounding box center [354, 27] width 11 height 10
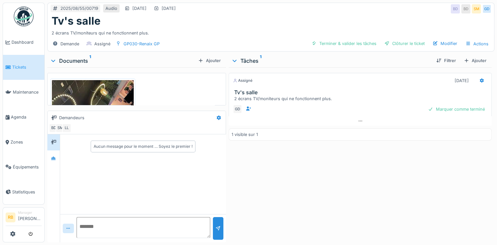
click at [113, 88] on img at bounding box center [93, 134] width 82 height 109
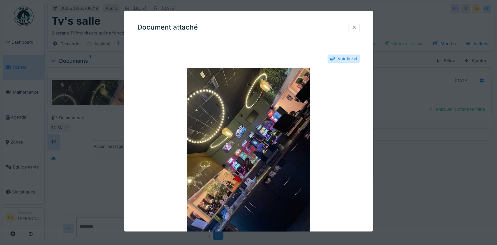
click at [353, 25] on div at bounding box center [354, 27] width 11 height 10
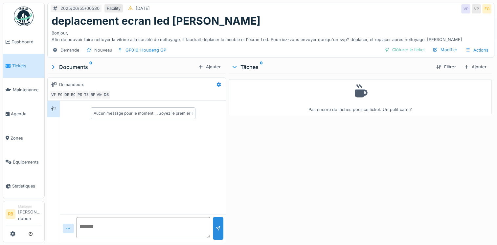
click at [163, 160] on div "Aucun message pour le moment … Soyez le premier !" at bounding box center [143, 157] width 166 height 113
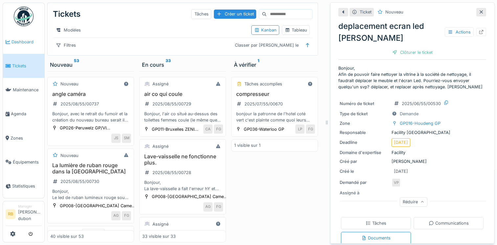
click at [16, 51] on link "Dashboard" at bounding box center [23, 42] width 41 height 24
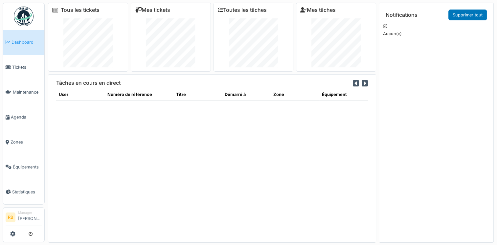
click at [75, 99] on th "User" at bounding box center [80, 95] width 49 height 12
click at [9, 65] on icon at bounding box center [8, 67] width 5 height 5
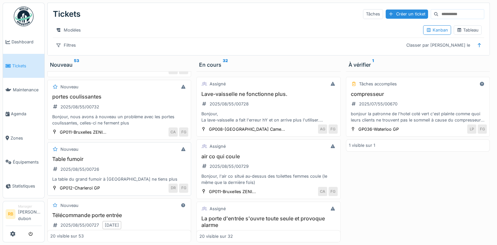
scroll to position [379, 0]
click at [122, 102] on div "portes coulissantes 2025/08/55/00732 Bonjour, nous avons à nouveau un problème …" at bounding box center [119, 108] width 138 height 33
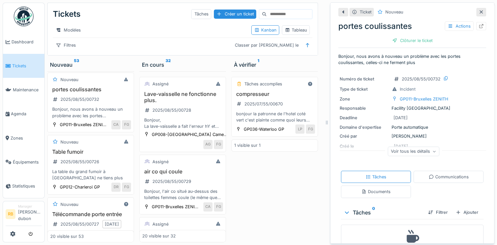
scroll to position [25, 0]
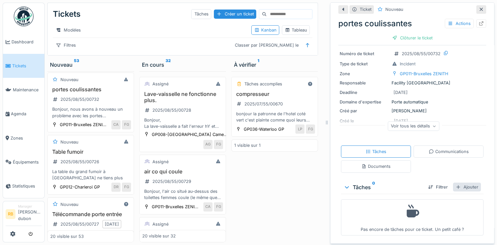
click at [455, 188] on div "Ajouter" at bounding box center [467, 187] width 28 height 9
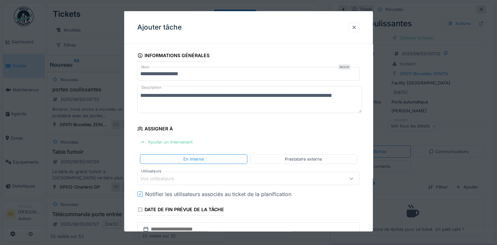
click at [169, 141] on div "Ajouter un intervenant" at bounding box center [166, 142] width 58 height 9
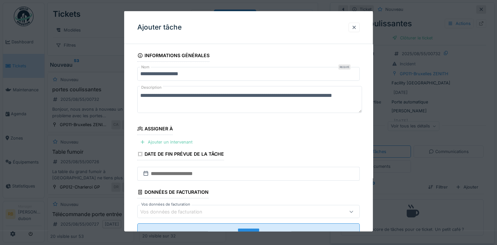
click at [171, 138] on div "Ajouter un intervenant" at bounding box center [166, 142] width 58 height 9
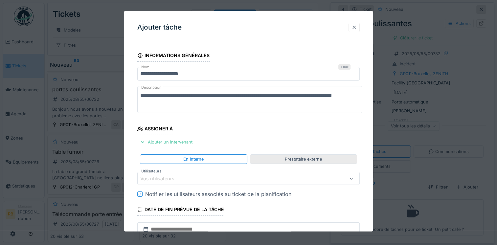
click at [314, 159] on div "Prestataire externe" at bounding box center [303, 159] width 37 height 6
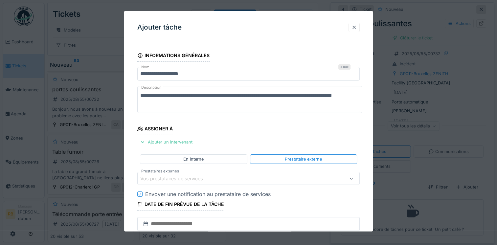
click at [258, 181] on div "Vos prestataires de services" at bounding box center [235, 178] width 190 height 7
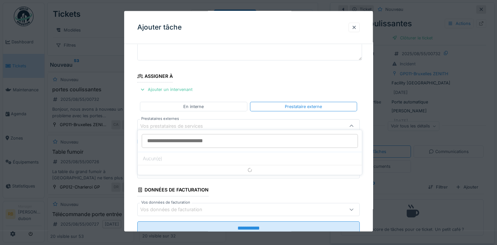
scroll to position [57, 0]
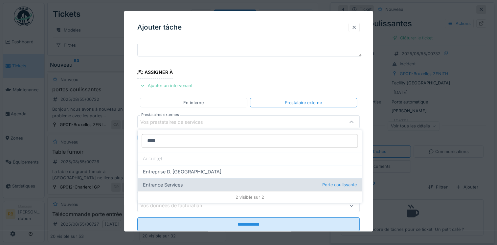
type input "****"
click at [211, 185] on div "Entrance Services Porte coulissante" at bounding box center [250, 184] width 224 height 13
type input "***"
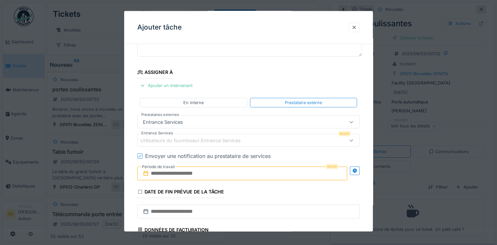
click at [191, 138] on div "Utilisateurs du fournisseur Entrance Services" at bounding box center [195, 140] width 110 height 7
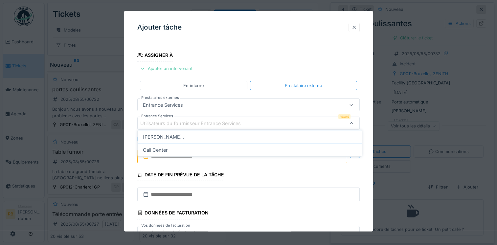
scroll to position [75, 0]
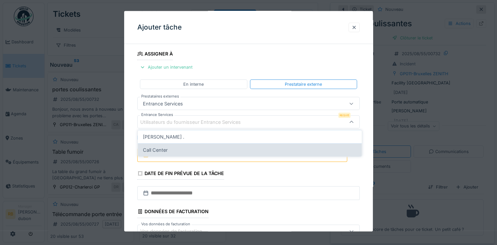
click at [163, 149] on div "Call Center" at bounding box center [250, 149] width 224 height 13
type input "****"
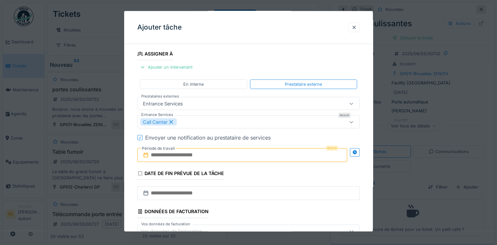
click at [252, 173] on fieldset "**********" at bounding box center [248, 118] width 222 height 288
click at [164, 154] on input "text" at bounding box center [242, 155] width 210 height 14
click at [282, 172] on fieldset "**********" at bounding box center [248, 118] width 222 height 288
click at [205, 158] on input "text" at bounding box center [242, 155] width 210 height 14
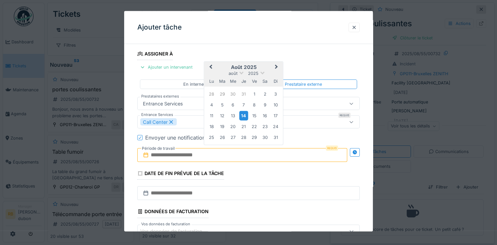
click at [242, 118] on div "14" at bounding box center [243, 116] width 9 height 10
click at [221, 125] on div "19" at bounding box center [222, 126] width 9 height 9
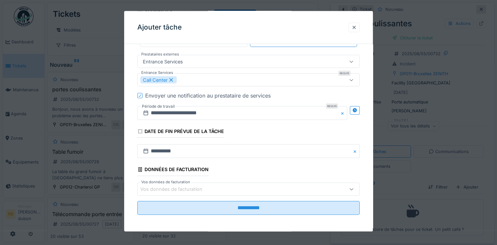
scroll to position [117, 0]
click at [200, 189] on div "Vos données de facturation" at bounding box center [175, 188] width 71 height 7
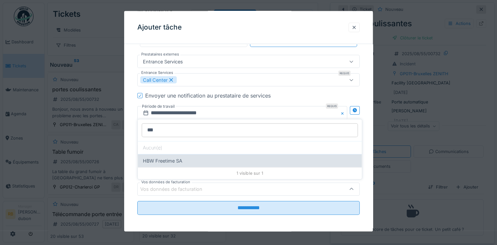
type input "***"
click at [170, 160] on div "HBW Freetime SA" at bounding box center [250, 160] width 224 height 13
type input "*"
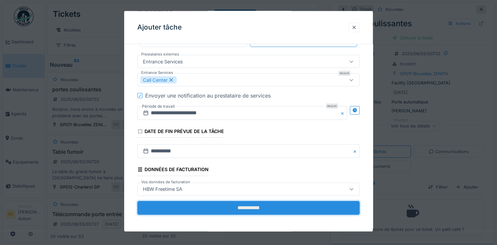
click at [251, 211] on input "**********" at bounding box center [248, 208] width 222 height 14
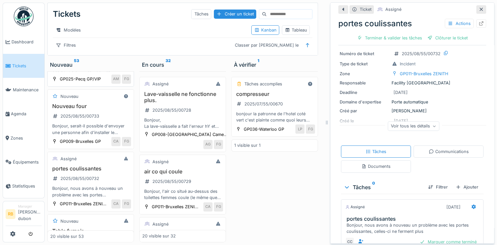
scroll to position [332, 0]
click at [112, 122] on div "Nouveau four 2025/08/55/00733 Bonjour, serait-il possible d'envoyer une personn…" at bounding box center [90, 119] width 81 height 33
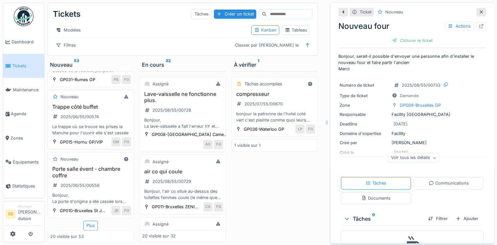
scroll to position [1256, 0]
click at [87, 223] on div "Plus" at bounding box center [90, 226] width 14 height 10
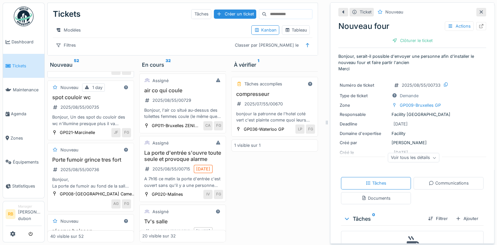
scroll to position [146, 0]
click at [106, 167] on div "Porte fumoir grince tres fort 2025/08/55/00736 Bonjour, La porte de fumoir au f…" at bounding box center [90, 172] width 81 height 33
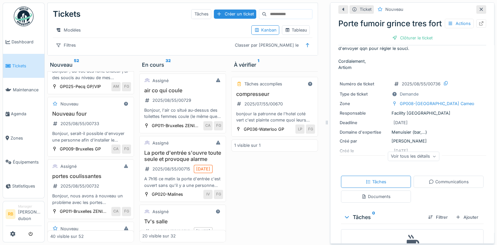
scroll to position [325, 0]
click at [112, 120] on div "Nouveau four 2025/08/55/00733 Bonjour, serait-il possible d'envoyer une personn…" at bounding box center [90, 127] width 81 height 33
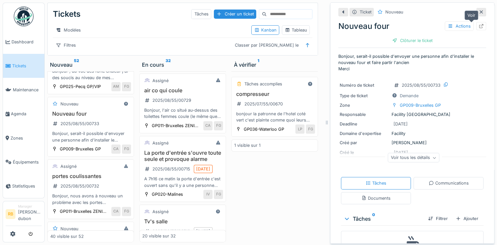
click at [479, 25] on icon at bounding box center [481, 26] width 5 height 4
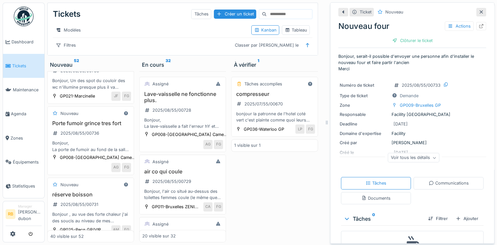
scroll to position [153, 0]
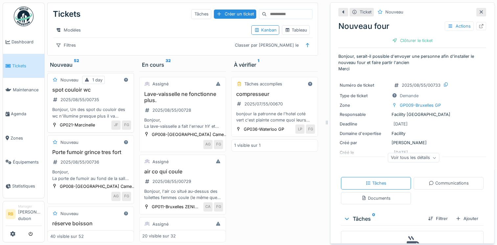
click at [112, 110] on div "Bonjour, Un des spot du couloir des wc n'illumine presque plus il va bientot la…" at bounding box center [90, 112] width 81 height 12
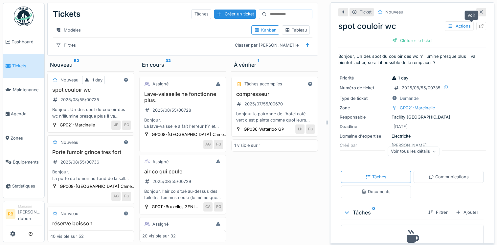
click at [476, 27] on div at bounding box center [481, 26] width 10 height 8
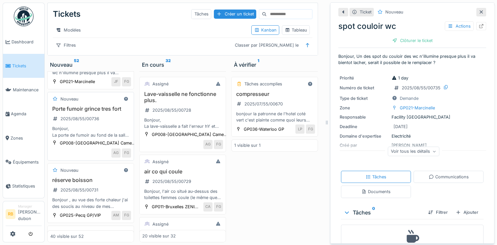
scroll to position [216, 0]
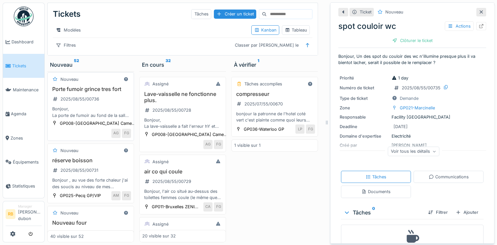
click at [108, 114] on div "Bonjour, La porte de fumoir au fond de la salle grince tres fort. Serait-il pos…" at bounding box center [90, 112] width 81 height 12
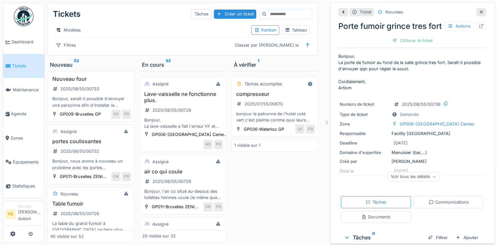
scroll to position [360, 0]
click at [101, 158] on div "portes coulissantes 2025/08/55/00732 Bonjour, nous avons à nouveau un problème …" at bounding box center [90, 154] width 81 height 33
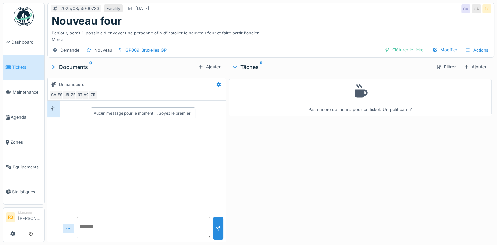
click at [293, 38] on div "Bonjour, serait-il possible d'envoyer une personne afin d'installer le nouveau …" at bounding box center [271, 34] width 439 height 15
click at [19, 42] on span "Dashboard" at bounding box center [26, 42] width 30 height 6
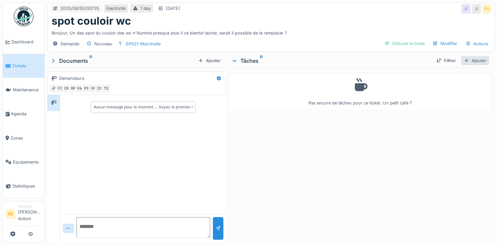
click at [478, 61] on div "Ajouter" at bounding box center [475, 60] width 28 height 9
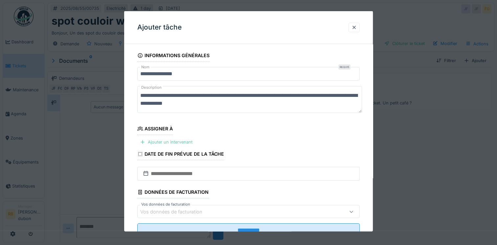
click at [163, 138] on div "Ajouter un intervenant" at bounding box center [166, 142] width 58 height 9
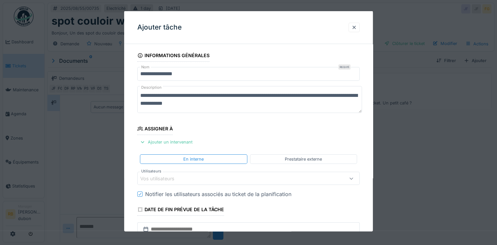
click at [240, 179] on div "Vos utilisateurs" at bounding box center [235, 178] width 190 height 7
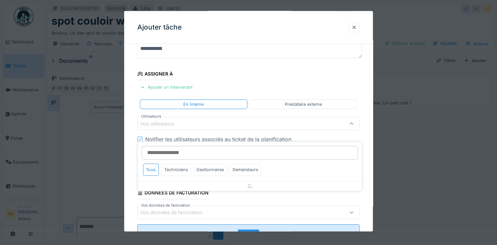
scroll to position [57, 0]
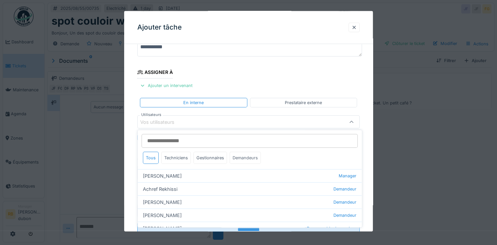
click at [238, 152] on div "Demandeurs" at bounding box center [245, 158] width 31 height 12
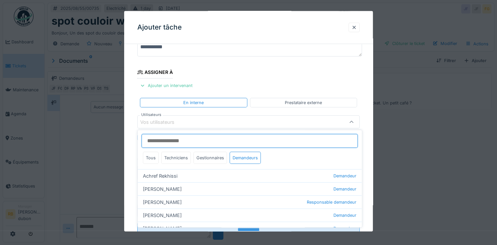
click at [216, 140] on input "Utilisateurs" at bounding box center [250, 141] width 216 height 14
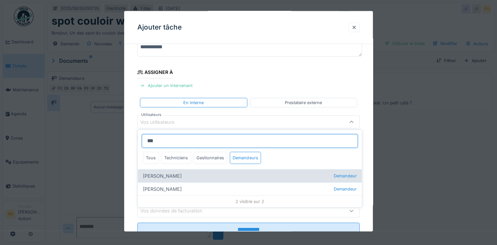
type input "***"
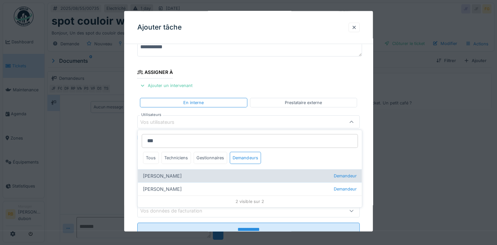
click at [164, 176] on div "[PERSON_NAME]" at bounding box center [250, 175] width 224 height 13
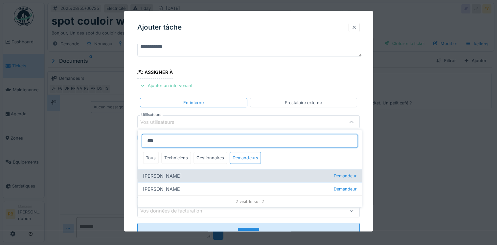
type input "****"
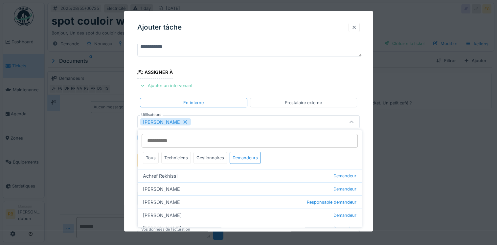
click at [243, 126] on div "[PERSON_NAME]" at bounding box center [248, 121] width 222 height 13
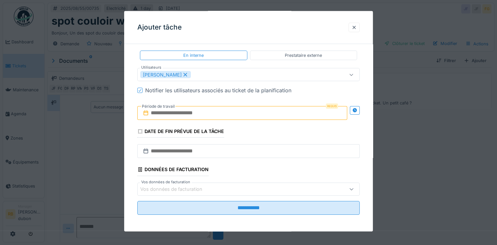
scroll to position [104, 0]
click at [205, 104] on div "Requis Période de travail" at bounding box center [248, 113] width 222 height 24
click at [192, 111] on input "text" at bounding box center [242, 113] width 210 height 14
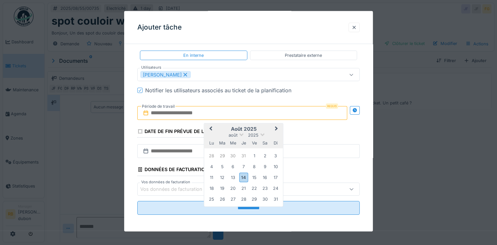
click at [264, 127] on h2 "août 2025" at bounding box center [243, 129] width 79 height 6
click at [225, 188] on div "19" at bounding box center [222, 188] width 9 height 9
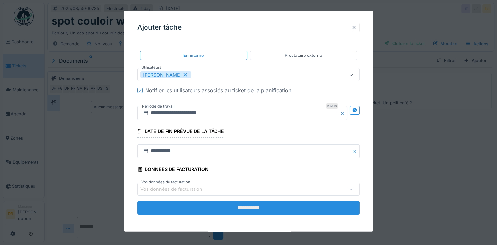
click at [229, 210] on input "**********" at bounding box center [248, 208] width 222 height 14
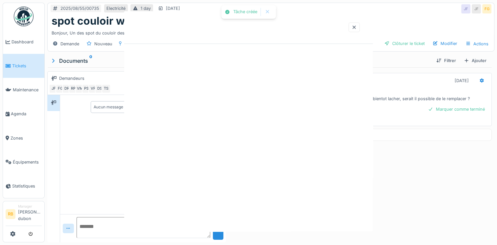
scroll to position [0, 0]
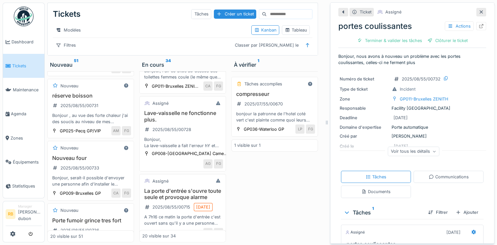
scroll to position [168, 0]
click at [191, 148] on div "Bonjour, La lave-vaisselle a fait l'erreur hY et on arrive plus l'utiliser. Pou…" at bounding box center [182, 142] width 81 height 12
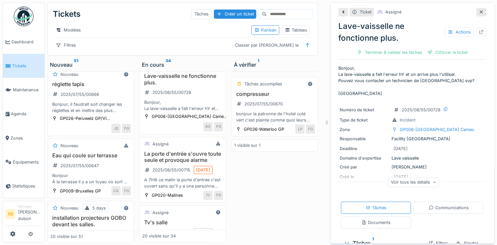
scroll to position [844, 0]
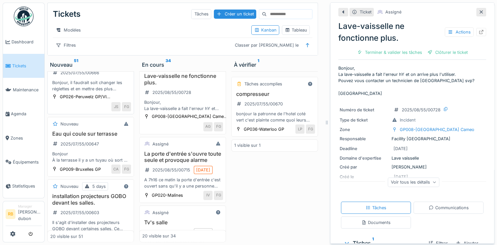
click at [106, 92] on div "règlette tapis 2025/07/55/00666 Bonjour, il faudrait soit changer les réglettes…" at bounding box center [90, 75] width 81 height 33
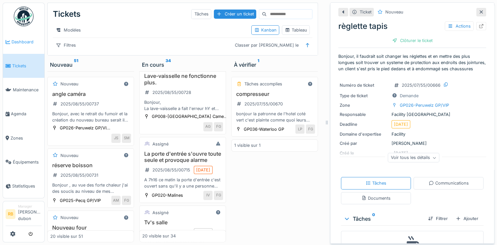
click at [16, 43] on span "Dashboard" at bounding box center [26, 42] width 30 height 6
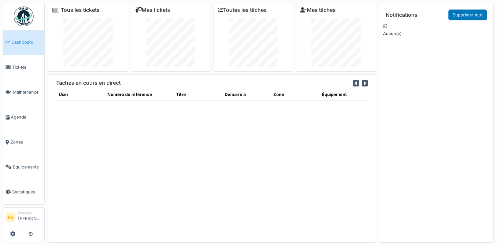
click at [16, 43] on span "Dashboard" at bounding box center [26, 42] width 30 height 6
click at [34, 67] on span "Tickets" at bounding box center [27, 67] width 30 height 6
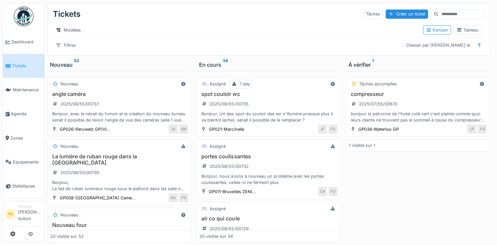
click at [108, 97] on h3 "angle caméra" at bounding box center [119, 94] width 138 height 6
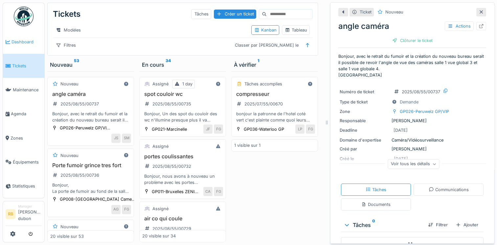
click at [20, 45] on link "Dashboard" at bounding box center [23, 42] width 41 height 24
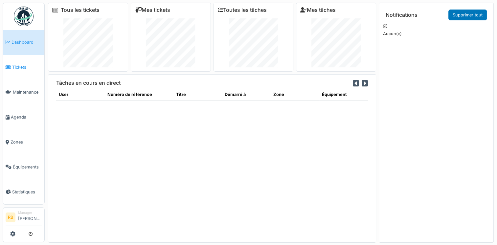
click at [15, 67] on span "Tickets" at bounding box center [27, 67] width 30 height 6
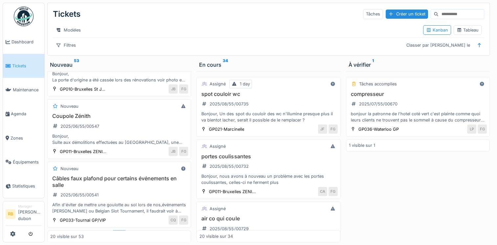
scroll to position [5, 0]
click at [112, 230] on div "Plus" at bounding box center [119, 235] width 14 height 10
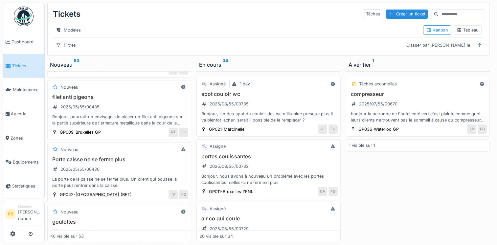
scroll to position [1704, 0]
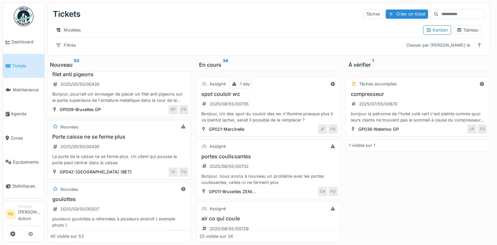
click at [144, 135] on div "Porte caisse ne se ferme plus 2025/05/55/00430 La porte de la caisse ne se ferm…" at bounding box center [119, 150] width 138 height 33
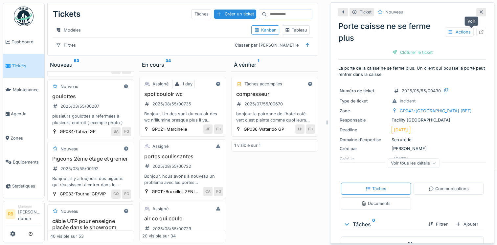
click at [479, 30] on icon at bounding box center [481, 32] width 4 height 4
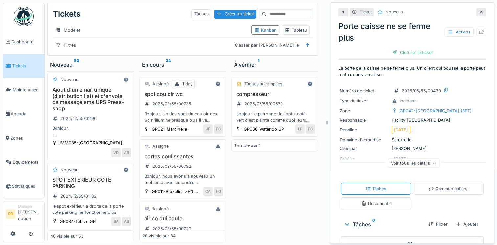
scroll to position [2320, 0]
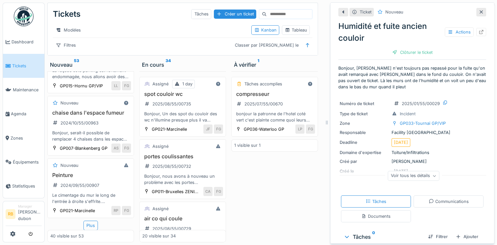
scroll to position [2708, 0]
click at [92, 223] on div "Plus" at bounding box center [90, 226] width 14 height 10
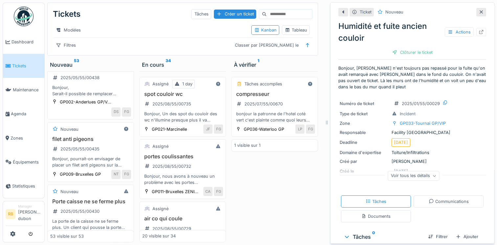
scroll to position [1761, 0]
click at [104, 98] on div "Ampoule bar 2025/05/55/00438 Bonjour, Serait-il possible de remplacer l'ampoule…" at bounding box center [90, 81] width 81 height 33
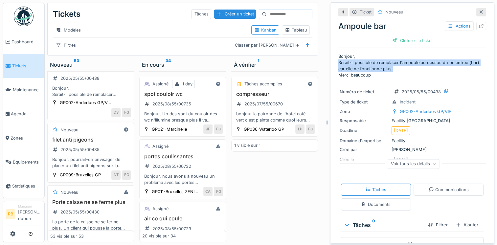
drag, startPoint x: 390, startPoint y: 69, endPoint x: 326, endPoint y: 63, distance: 64.3
click at [330, 63] on div "Ticket Nouveau Ampoule bar Actions Clôturer le ticket Bonjour, Serait-il possib…" at bounding box center [412, 122] width 164 height 241
copy p "Serait-il possible de remplacer l'ampoule au dessus du pc entrée (bar) car elle…"
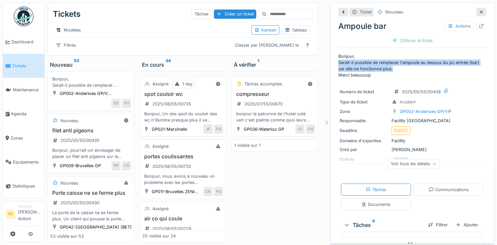
scroll to position [1788, 0]
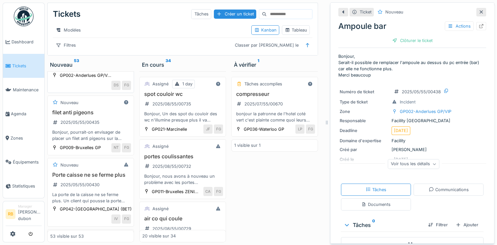
click at [108, 71] on div "Ampoule bar 2025/05/55/00438 Bonjour, Serait-il possible de remplacer l'ampoule…" at bounding box center [90, 54] width 81 height 33
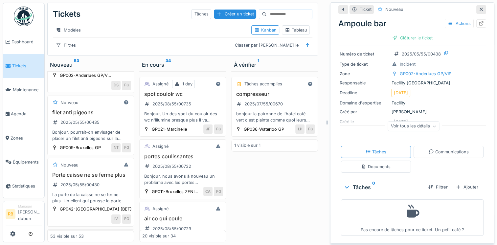
click at [457, 182] on div "Filtrer Ajouter" at bounding box center [452, 186] width 58 height 11
click at [456, 190] on div at bounding box center [458, 187] width 5 height 6
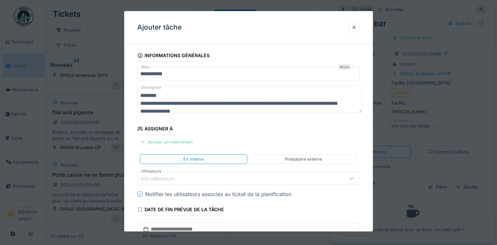
click at [175, 141] on div "Ajouter un intervenant" at bounding box center [166, 142] width 58 height 9
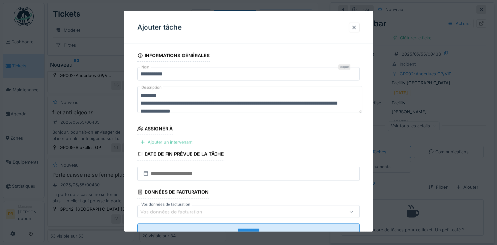
click at [178, 144] on div "Ajouter un intervenant" at bounding box center [166, 142] width 58 height 9
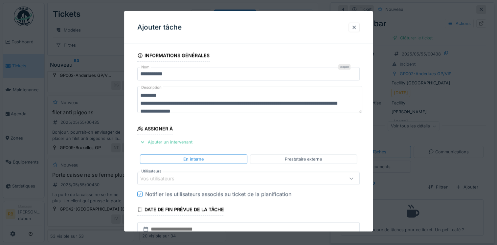
click at [256, 179] on div "Vos utilisateurs" at bounding box center [235, 178] width 190 height 7
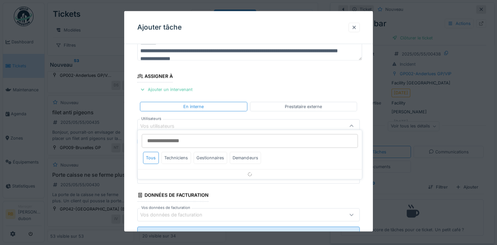
scroll to position [57, 0]
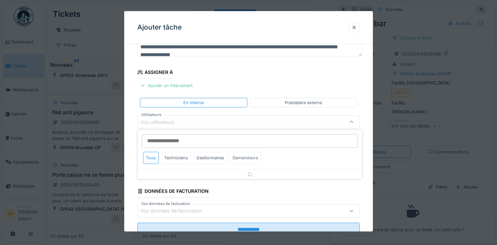
click at [244, 158] on div "Demandeurs" at bounding box center [245, 158] width 31 height 12
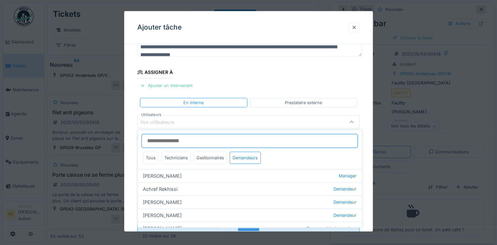
click at [206, 147] on input "Utilisateurs" at bounding box center [250, 141] width 216 height 14
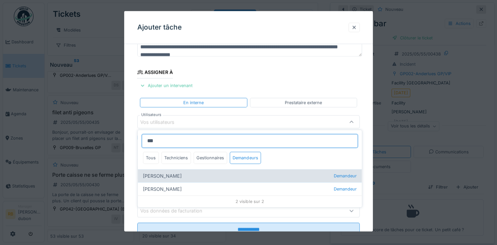
type input "***"
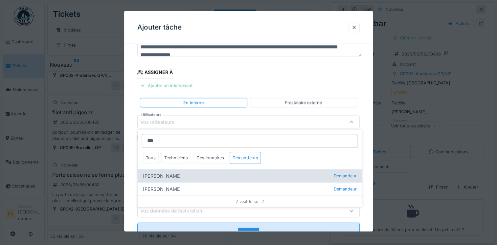
click at [193, 178] on div "[PERSON_NAME]" at bounding box center [250, 175] width 224 height 13
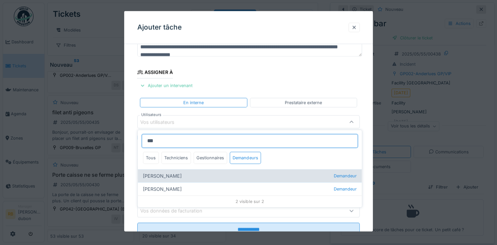
type input "****"
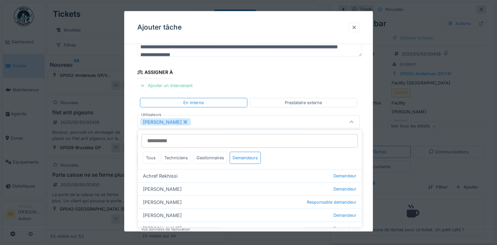
click at [236, 127] on div "[PERSON_NAME]" at bounding box center [248, 121] width 222 height 13
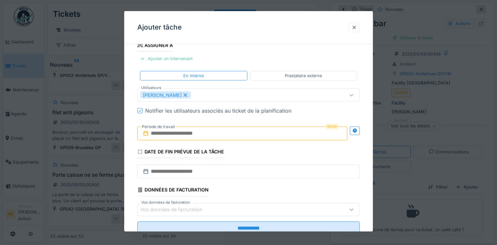
scroll to position [84, 0]
click at [210, 127] on input "text" at bounding box center [242, 133] width 210 height 14
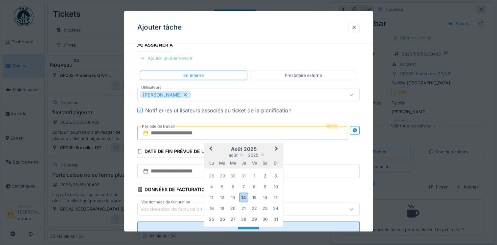
click at [265, 141] on div "Requis Previous Month Next Month [DATE] [DATE] lu ma me je ve sa di 28 29 30 31…" at bounding box center [248, 133] width 222 height 24
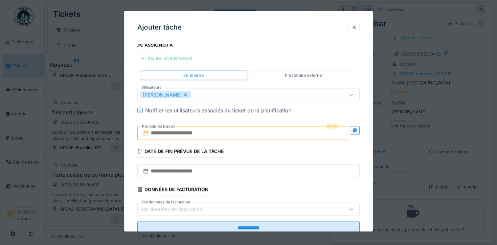
click at [210, 135] on input "text" at bounding box center [242, 133] width 210 height 14
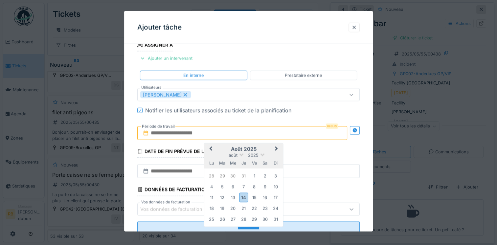
click at [264, 148] on h2 "août 2025" at bounding box center [243, 149] width 79 height 6
click at [222, 196] on div "12" at bounding box center [222, 197] width 9 height 9
click at [235, 196] on div "13" at bounding box center [233, 197] width 9 height 9
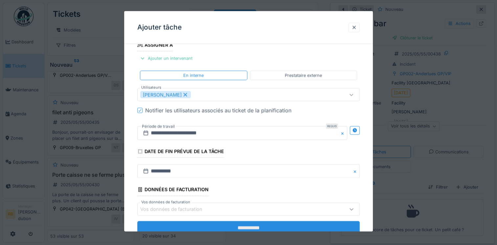
click at [252, 221] on input "**********" at bounding box center [248, 228] width 222 height 14
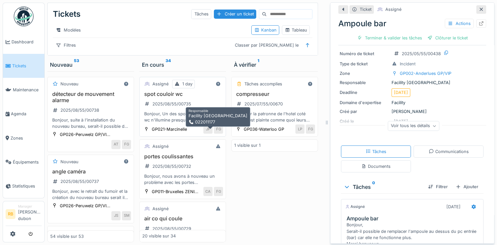
scroll to position [45, 0]
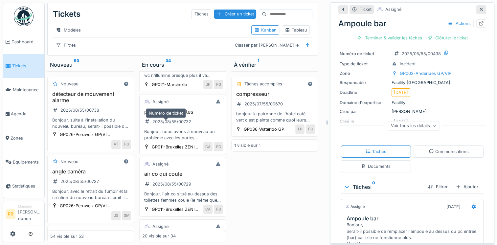
click at [184, 126] on div "2025/08/55/00732" at bounding box center [167, 122] width 51 height 8
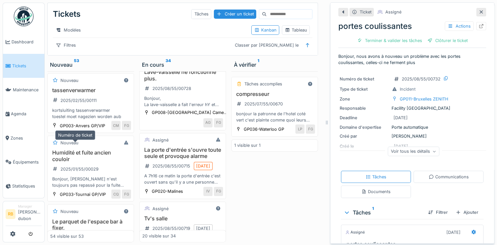
scroll to position [2224, 0]
click at [18, 139] on link "Zones" at bounding box center [23, 138] width 41 height 24
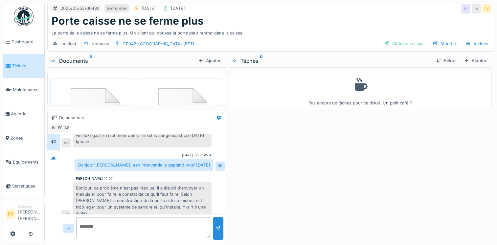
scroll to position [584, 0]
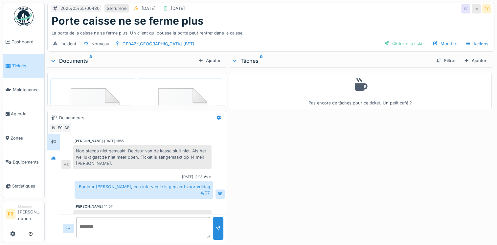
scroll to position [584, 0]
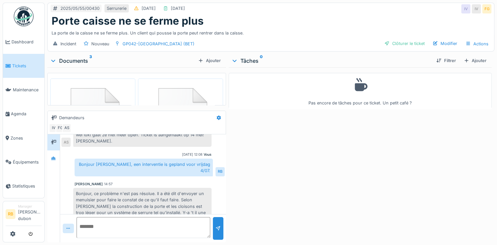
click at [97, 81] on img at bounding box center [93, 119] width 82 height 79
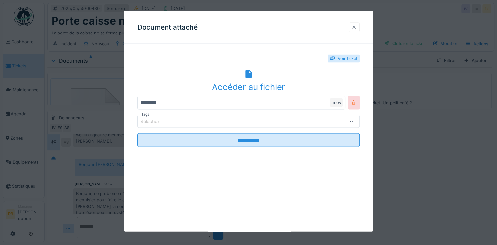
click at [246, 87] on div "Accéder au fichier" at bounding box center [248, 86] width 222 height 12
click at [247, 14] on div "Document attaché" at bounding box center [248, 27] width 249 height 33
click at [352, 24] on div at bounding box center [354, 27] width 11 height 10
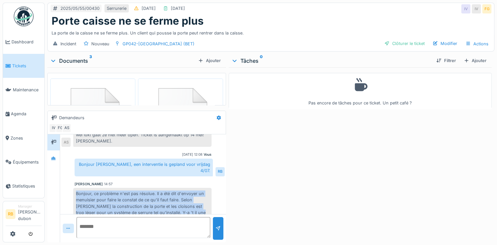
drag, startPoint x: 182, startPoint y: 202, endPoint x: 76, endPoint y: 184, distance: 107.8
click at [76, 188] on div "Bonjour, ce problème n'est pas résolue. Il a été dit d'envoyer un menuisier pou…" at bounding box center [142, 206] width 138 height 37
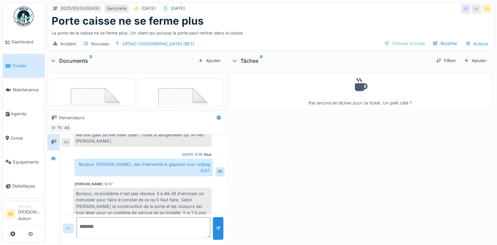
click at [275, 177] on div "Pas encore de tâches pour ce ticket. Un petit café ?" at bounding box center [360, 153] width 263 height 172
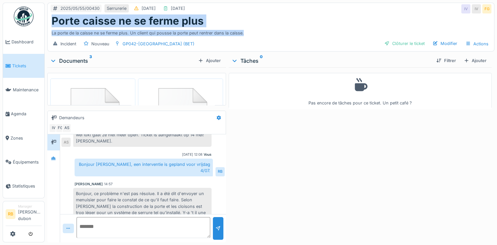
drag, startPoint x: 246, startPoint y: 27, endPoint x: 46, endPoint y: 21, distance: 200.5
click at [46, 21] on div "2025/05/55/00430 Serrurerie 14/05/2025 04/07/2025 IV IV FG Porte caisse ne se f…" at bounding box center [271, 122] width 452 height 245
copy div "Porte caisse ne se ferme plus La porte de la caisse ne se ferme plus. Un client…"
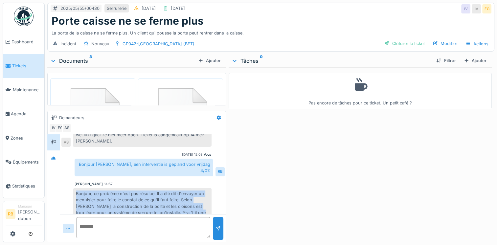
drag, startPoint x: 181, startPoint y: 199, endPoint x: 70, endPoint y: 184, distance: 112.8
click at [70, 188] on div "Bonjour, ce problème n'est pas résolue. Il a été dit d'envoyer un menuisier pou…" at bounding box center [136, 206] width 150 height 37
copy div "Bonjour, ce problème n'est pas résolue. Il a été dit d'envoyer un menuisier pou…"
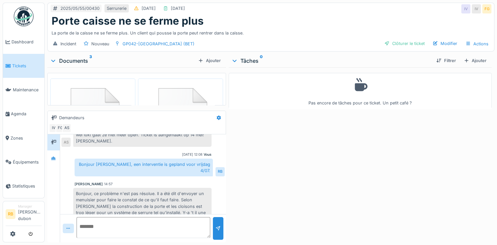
click at [442, 19] on div "Porte caisse ne se ferme plus" at bounding box center [271, 21] width 439 height 12
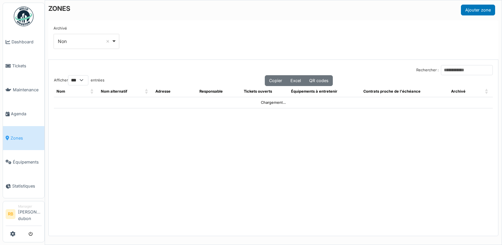
select select "***"
click at [441, 67] on input "Rechercher :" at bounding box center [467, 70] width 52 height 10
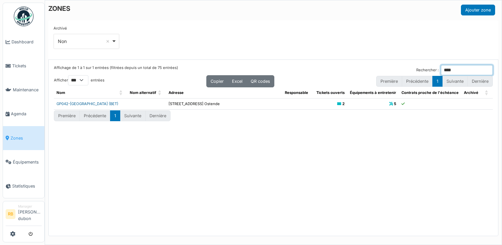
type input "****"
click at [80, 102] on link "GP042-[GEOGRAPHIC_DATA] (BET)" at bounding box center [88, 104] width 62 height 5
click at [10, 39] on li "Dashboard" at bounding box center [24, 42] width 36 height 6
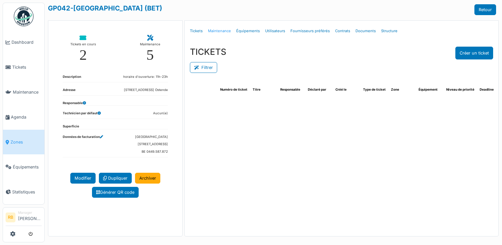
select select "***"
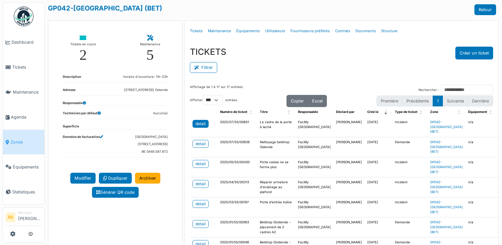
click at [199, 122] on div "detail" at bounding box center [200, 124] width 10 height 6
click at [198, 69] on button "Filtrer" at bounding box center [203, 67] width 27 height 11
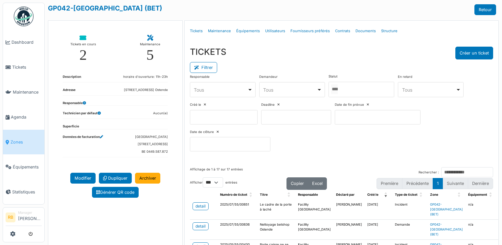
click at [353, 87] on div at bounding box center [361, 89] width 66 height 15
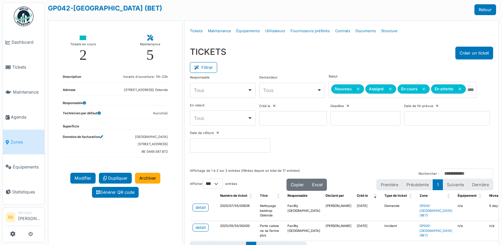
click at [348, 70] on div "Filtrer" at bounding box center [342, 66] width 304 height 15
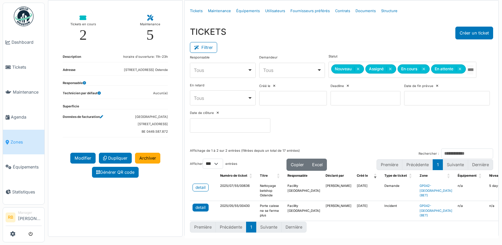
click at [196, 205] on div "detail" at bounding box center [200, 208] width 10 height 6
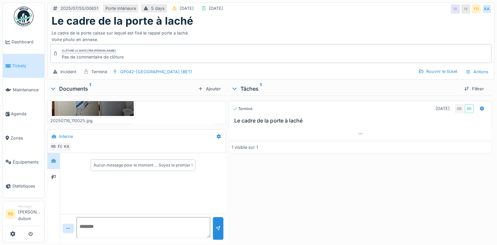
scroll to position [62, 0]
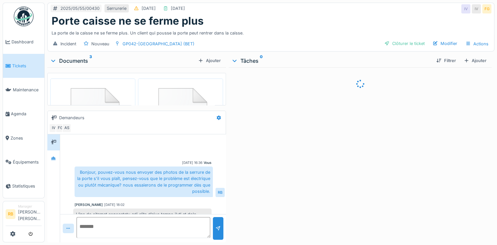
scroll to position [585, 0]
